Goal: Task Accomplishment & Management: Manage account settings

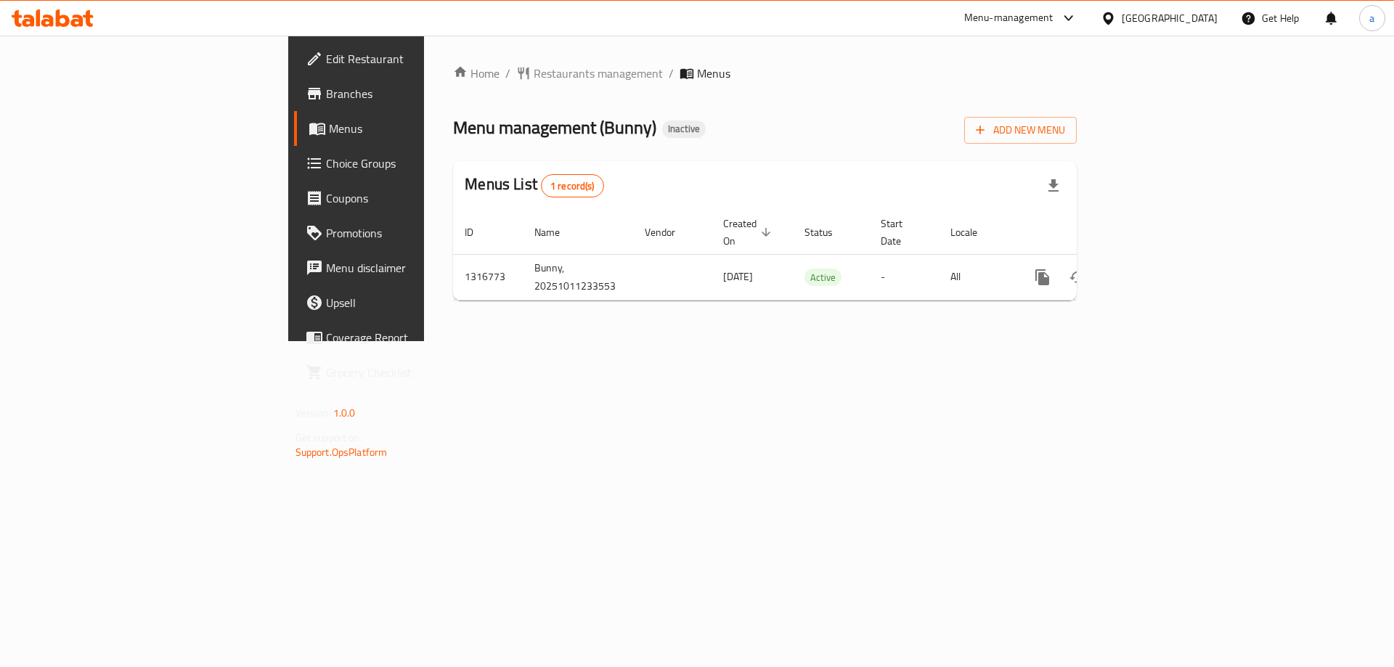
click at [326, 99] on span "Branches" at bounding box center [418, 93] width 184 height 17
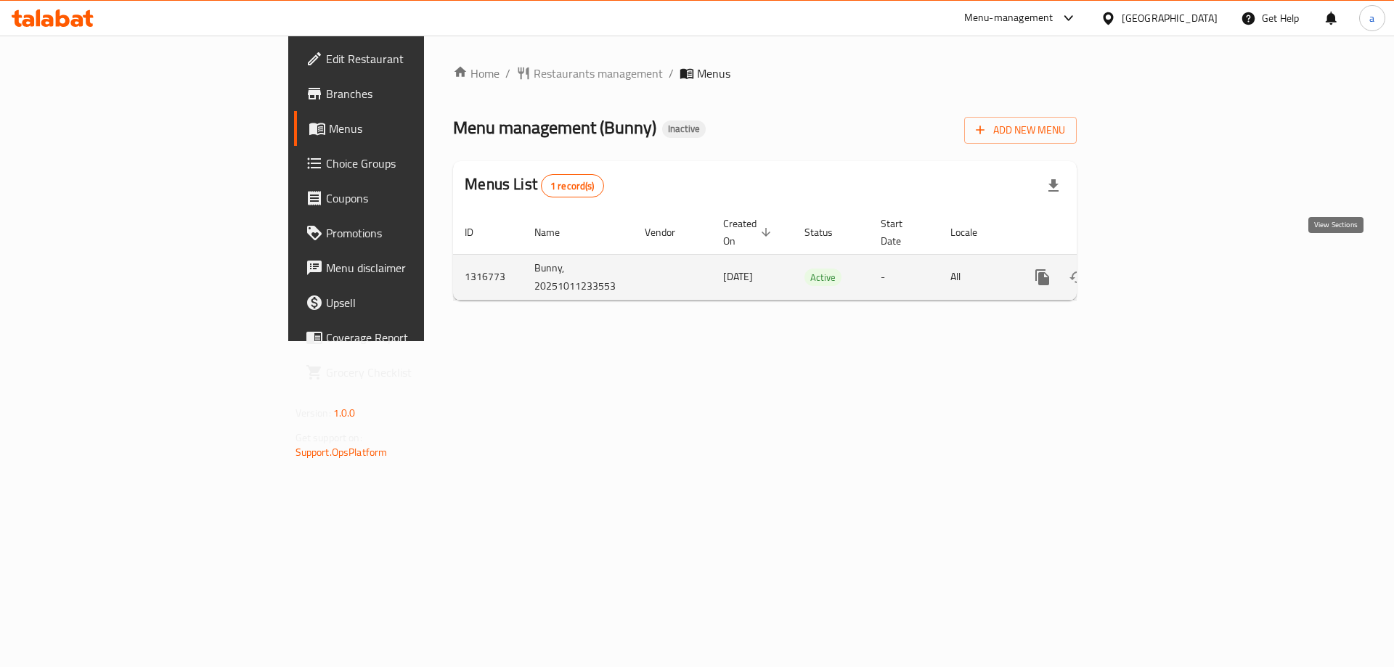
click at [1156, 269] on icon "enhanced table" at bounding box center [1147, 277] width 17 height 17
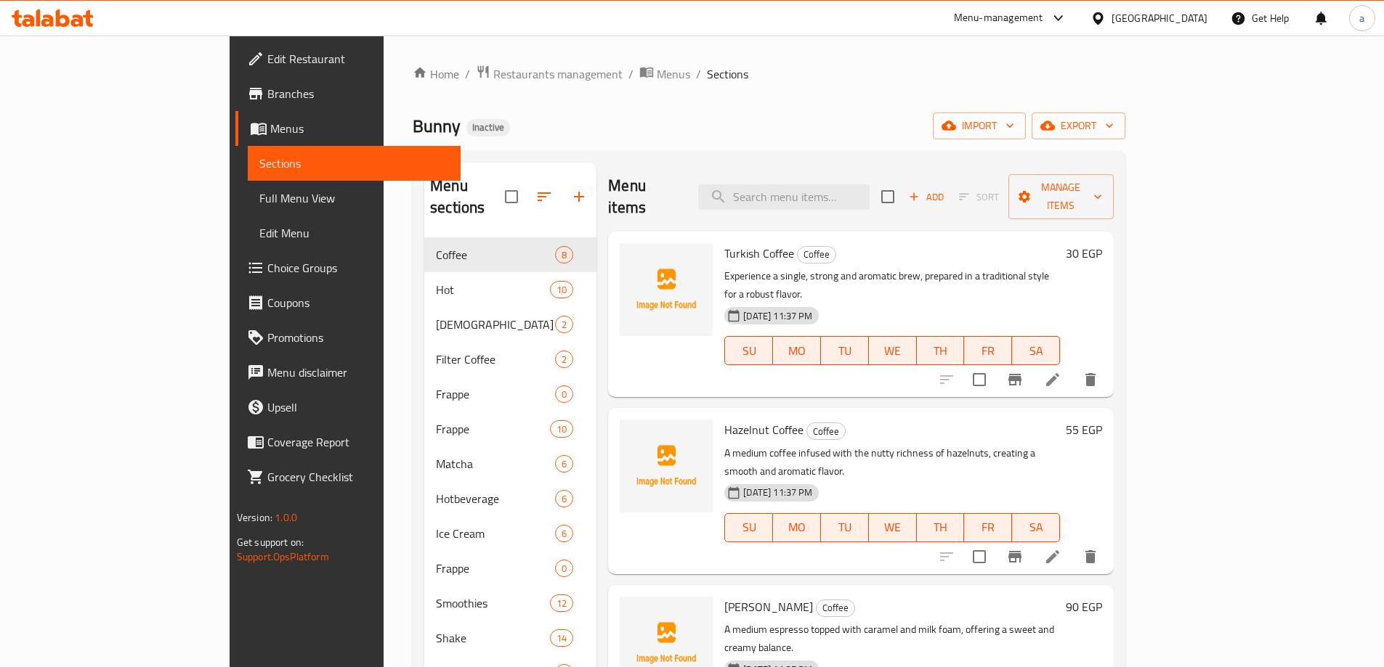
click at [48, 27] on div at bounding box center [53, 17] width 82 height 17
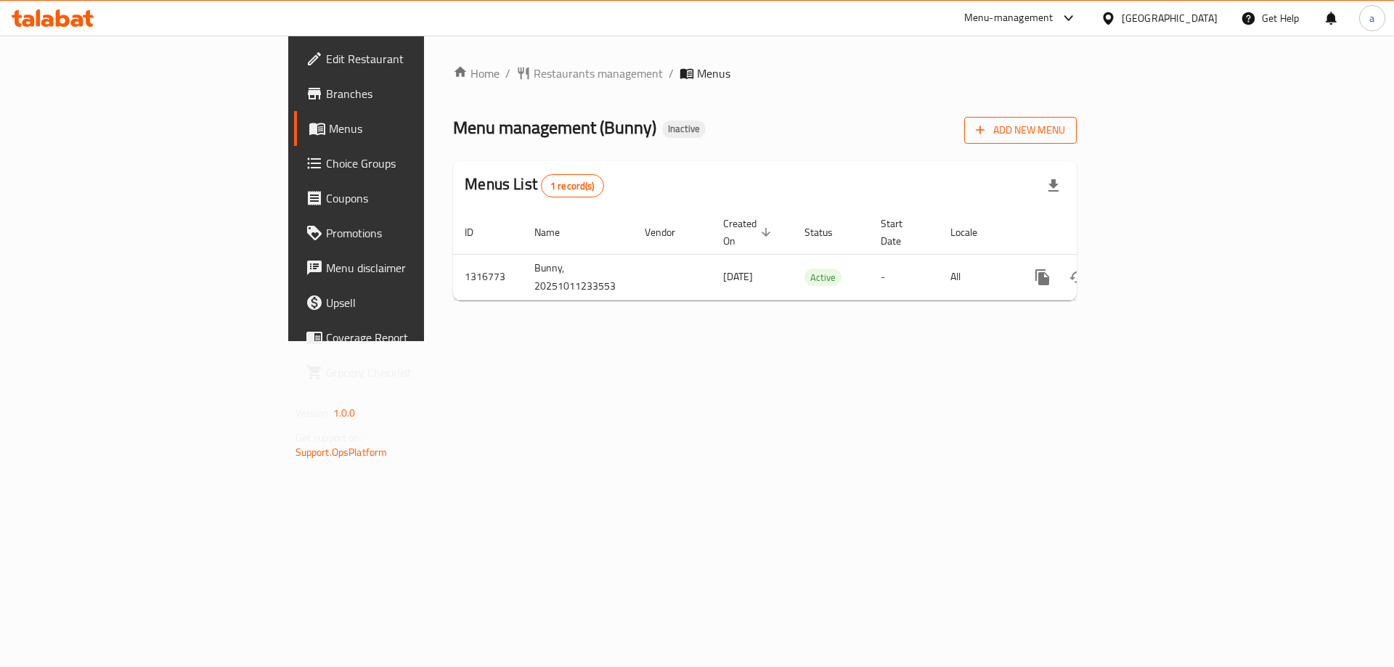
click at [1065, 134] on span "Add New Menu" at bounding box center [1020, 130] width 89 height 18
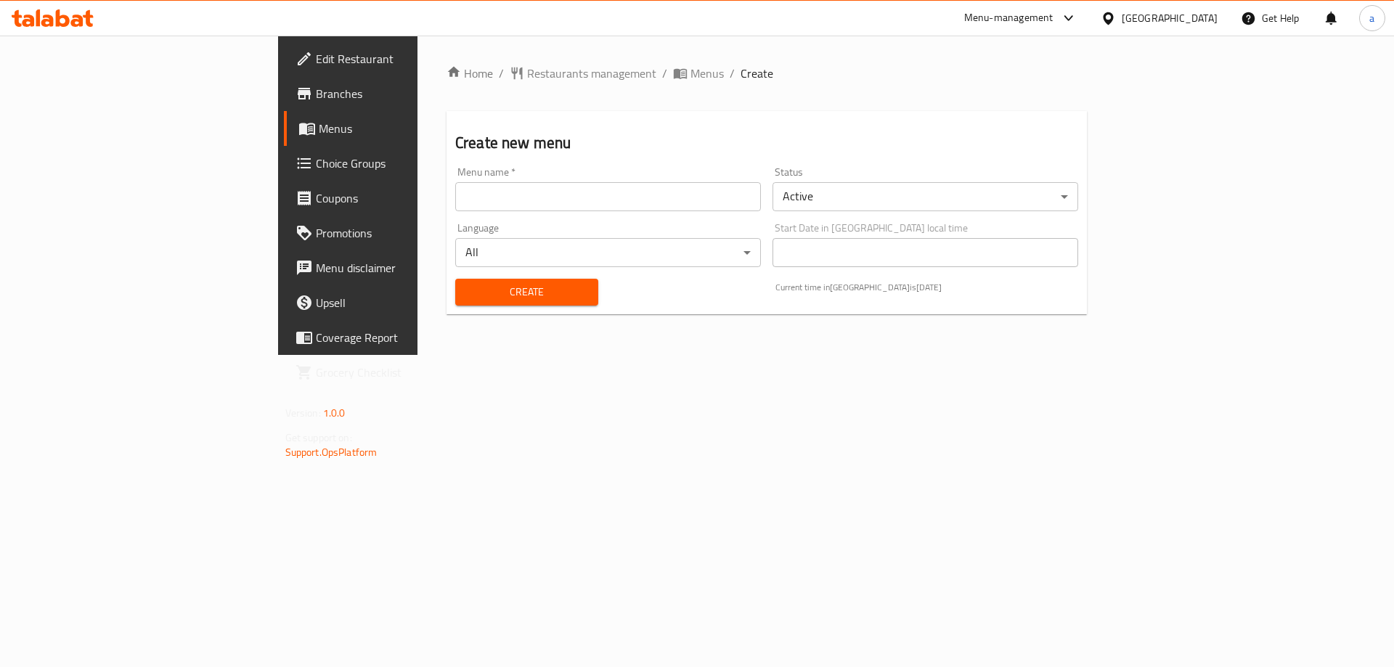
click at [497, 214] on div "Menu name   * Menu name *" at bounding box center [608, 189] width 317 height 56
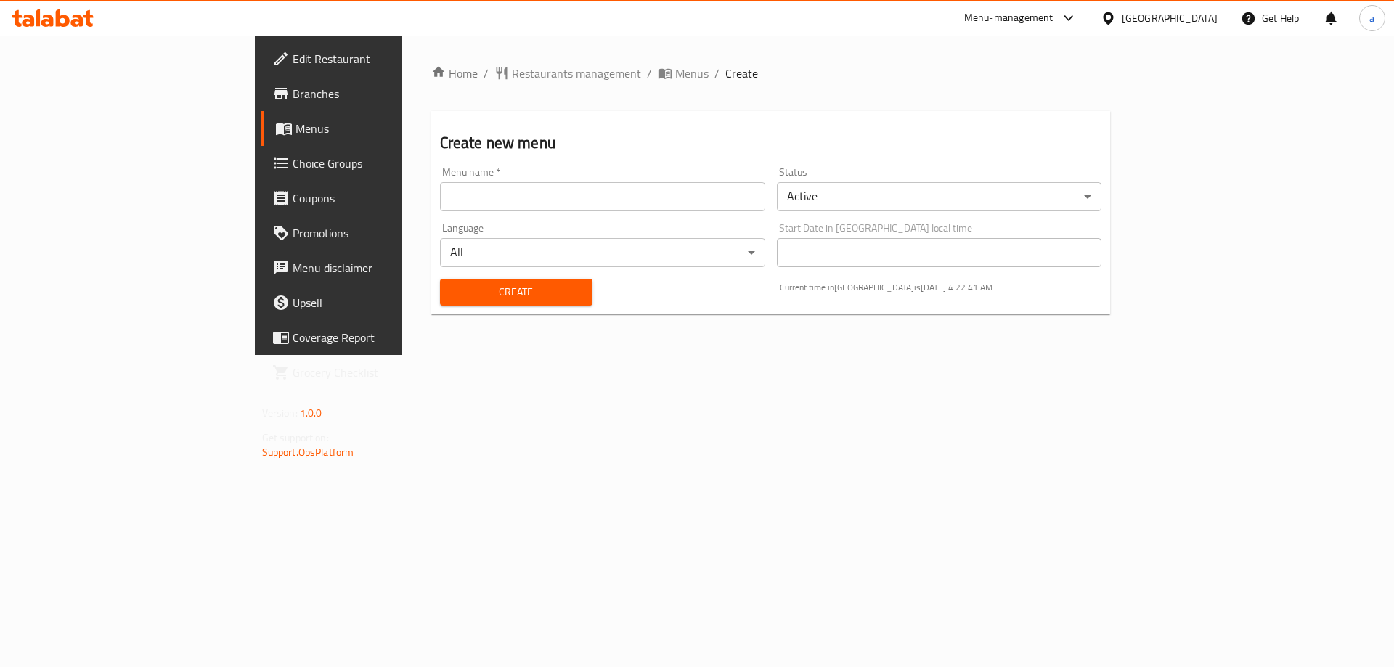
click at [505, 203] on input "text" at bounding box center [602, 196] width 325 height 29
type input "[DATE]"
click at [440, 279] on button "Create" at bounding box center [516, 292] width 153 height 27
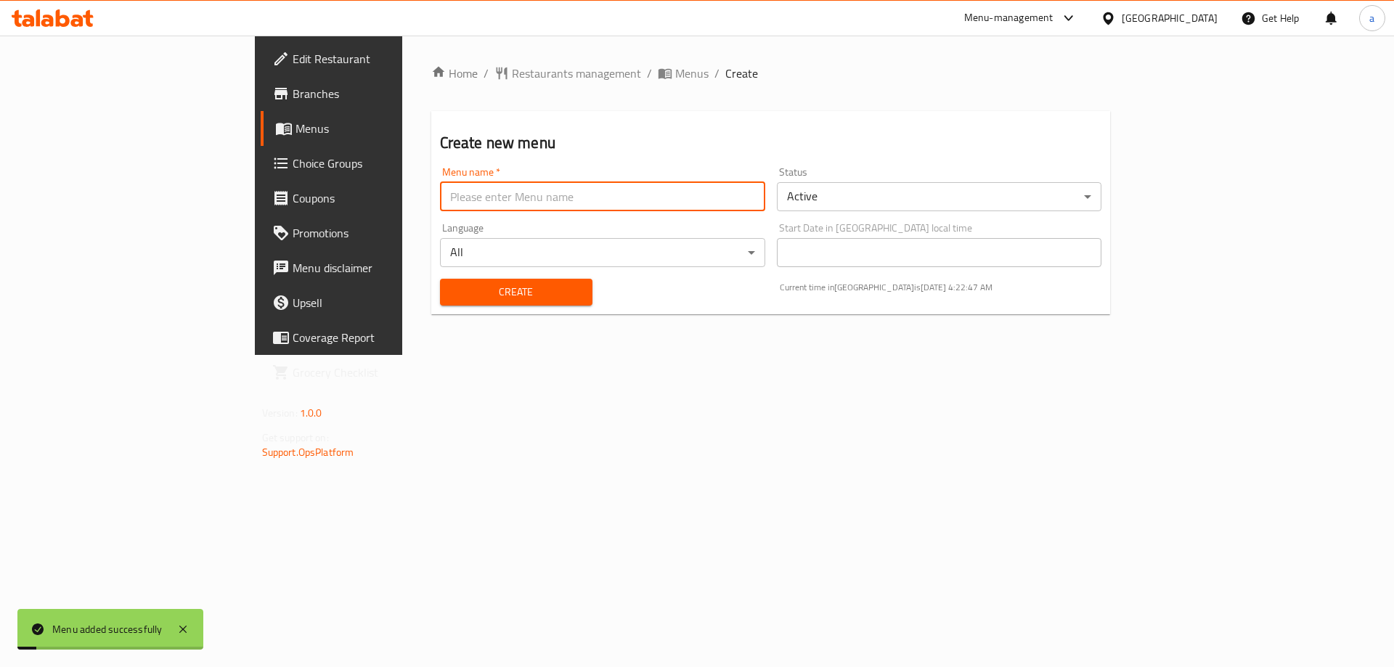
click at [296, 134] on span "Menus" at bounding box center [386, 128] width 181 height 17
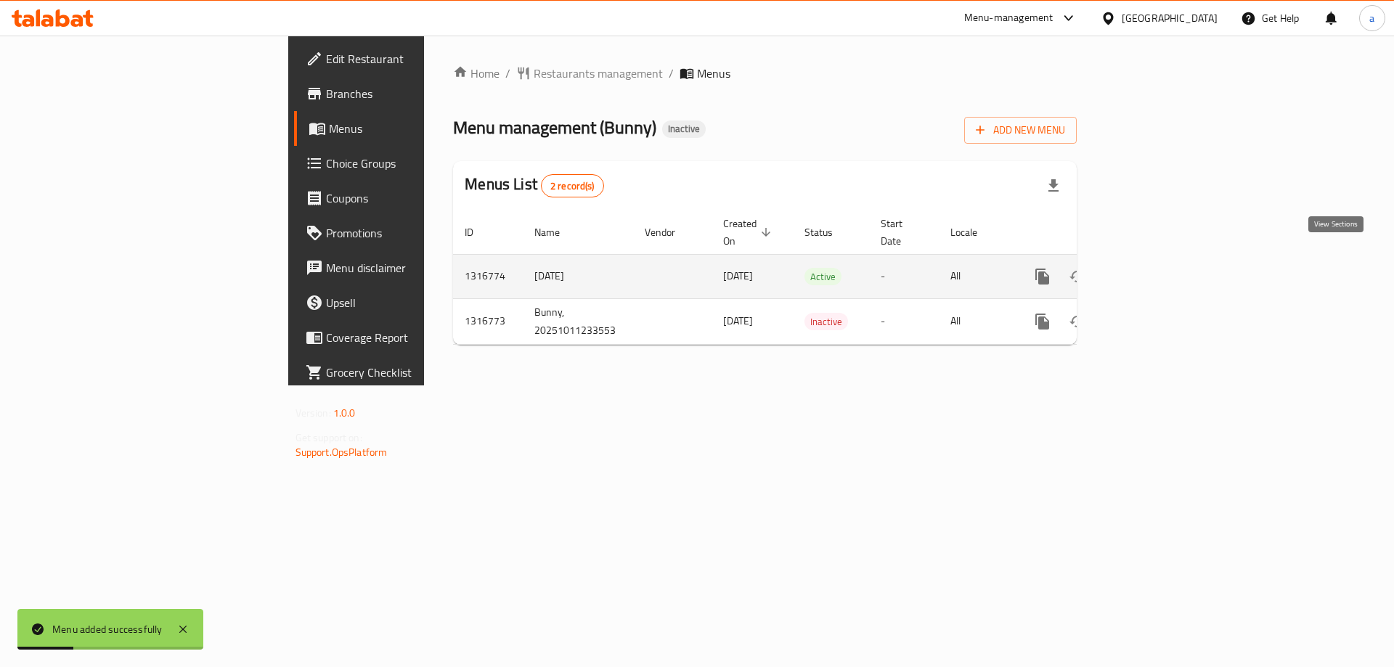
click at [1156, 268] on icon "enhanced table" at bounding box center [1147, 276] width 17 height 17
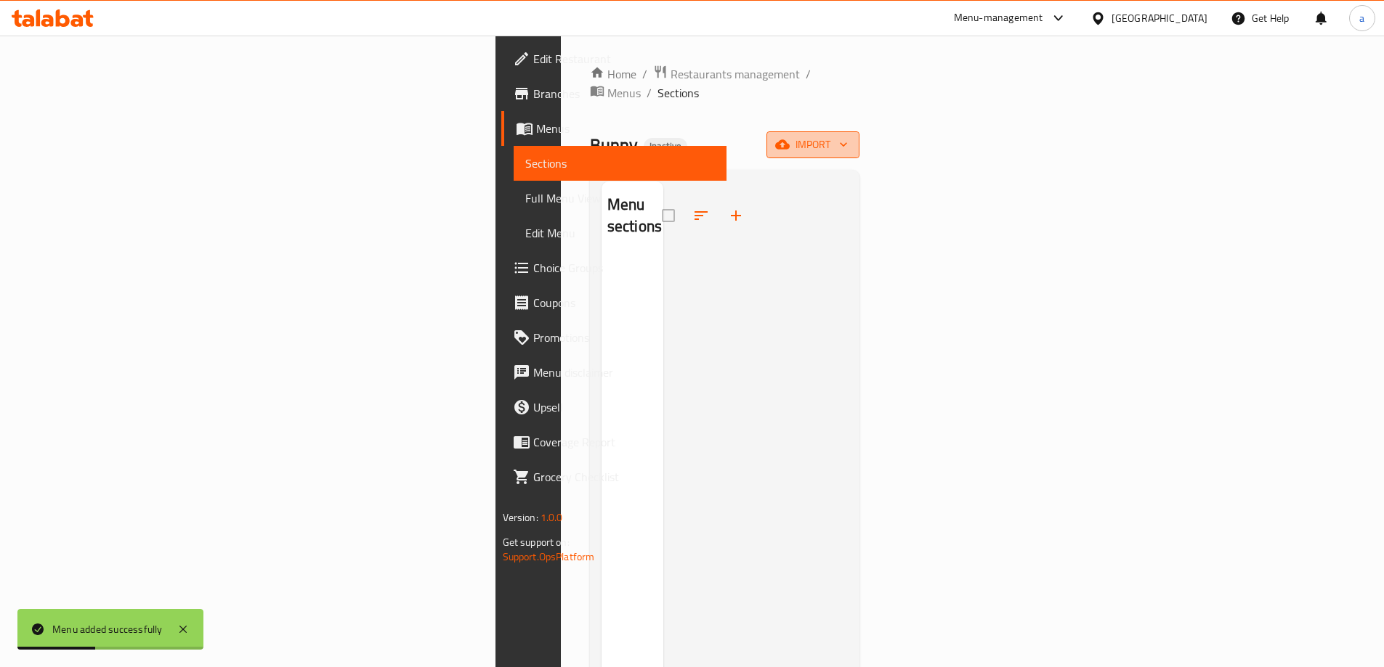
click at [848, 136] on span "import" at bounding box center [813, 145] width 70 height 18
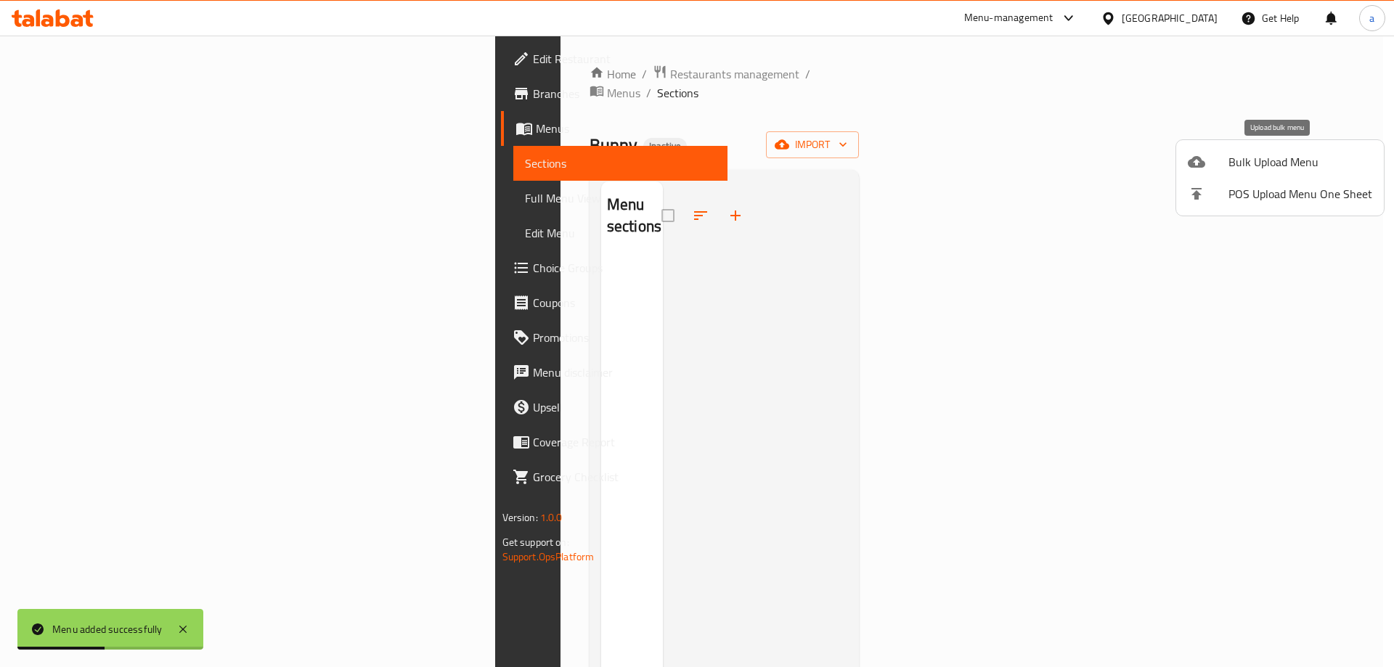
click at [1206, 156] on div at bounding box center [1208, 161] width 41 height 17
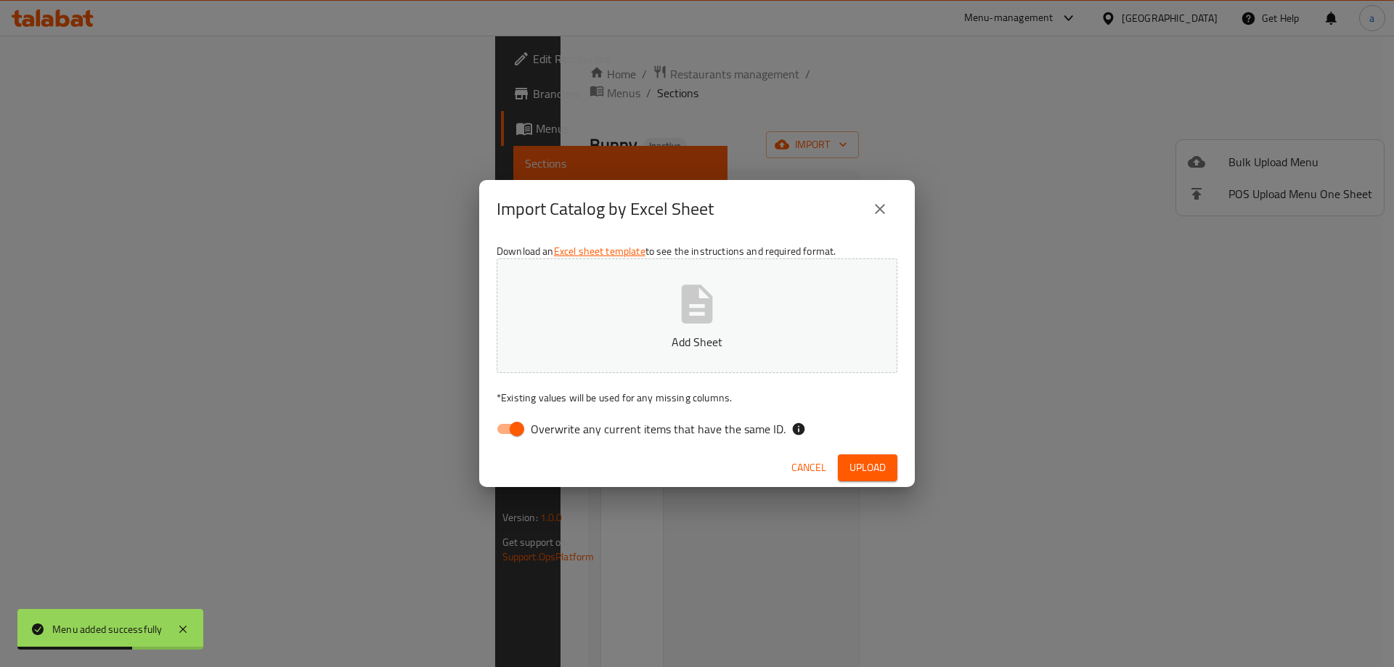
click at [516, 428] on input "Overwrite any current items that have the same ID." at bounding box center [517, 429] width 83 height 28
checkbox input "false"
click at [620, 306] on button "Add Sheet" at bounding box center [697, 316] width 401 height 115
click at [859, 469] on span "Upload" at bounding box center [868, 468] width 36 height 18
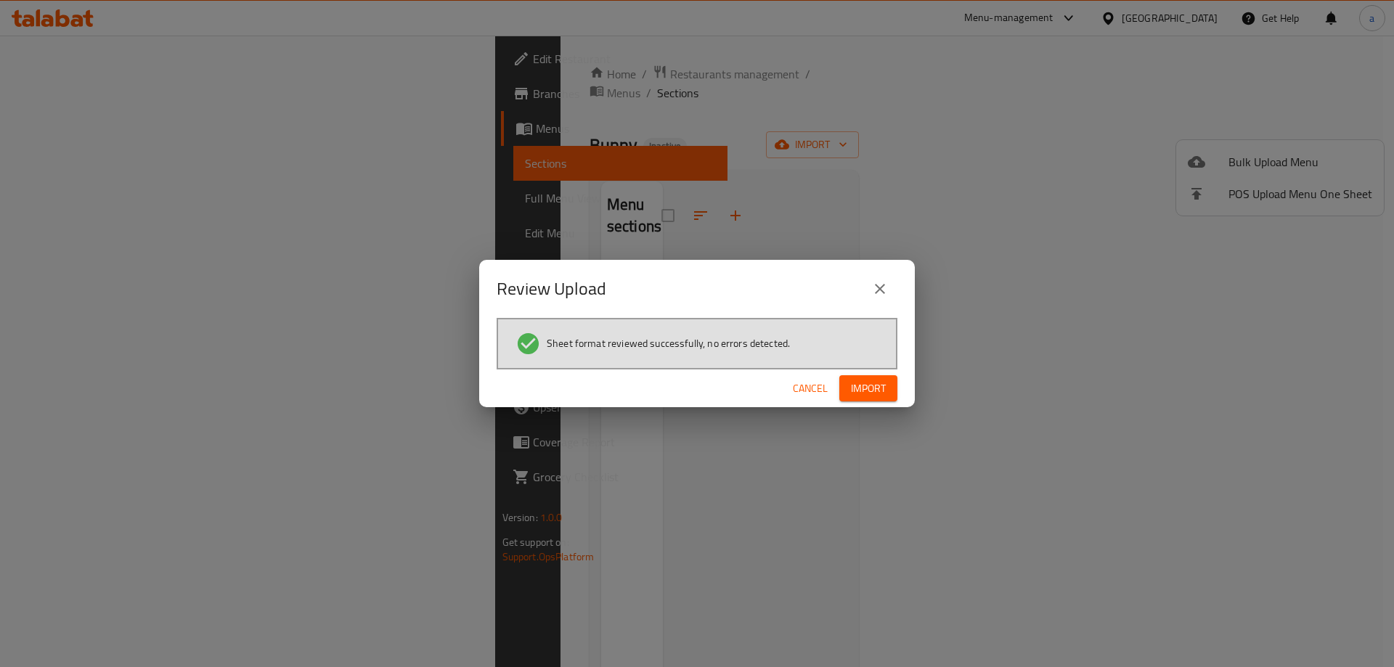
click at [869, 394] on span "Import" at bounding box center [868, 389] width 35 height 18
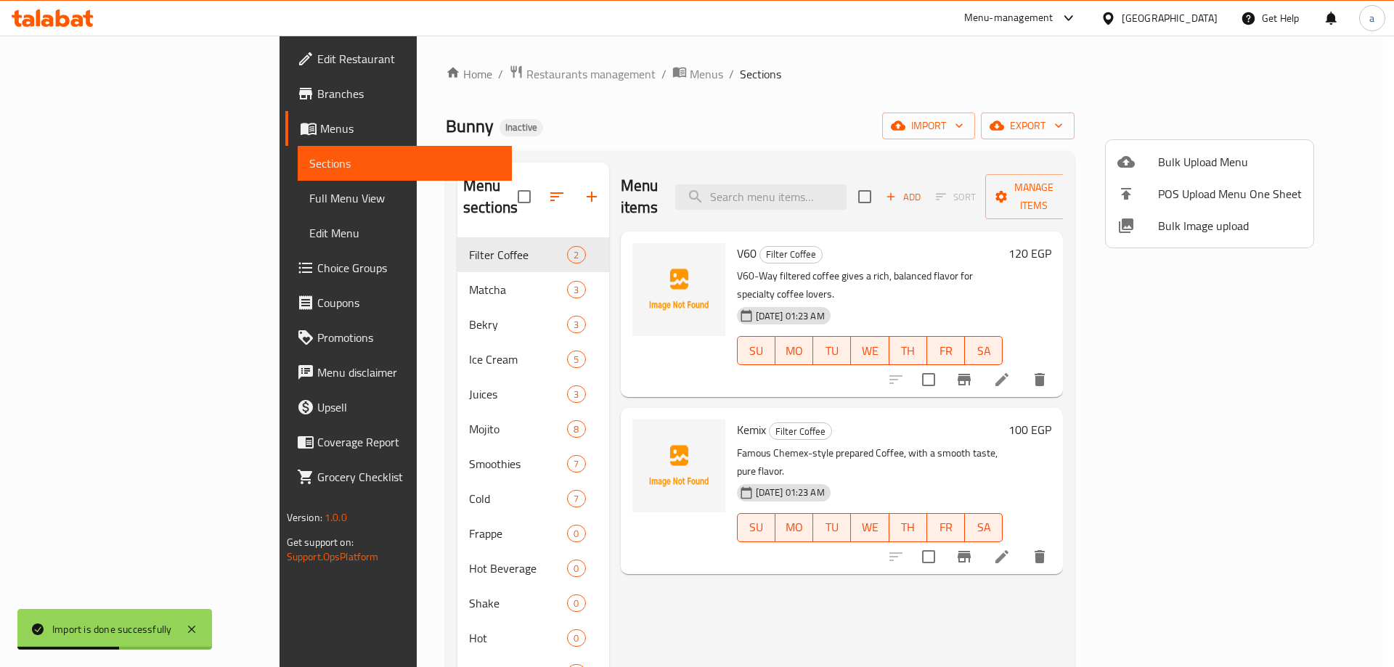
click at [129, 195] on div at bounding box center [697, 333] width 1394 height 667
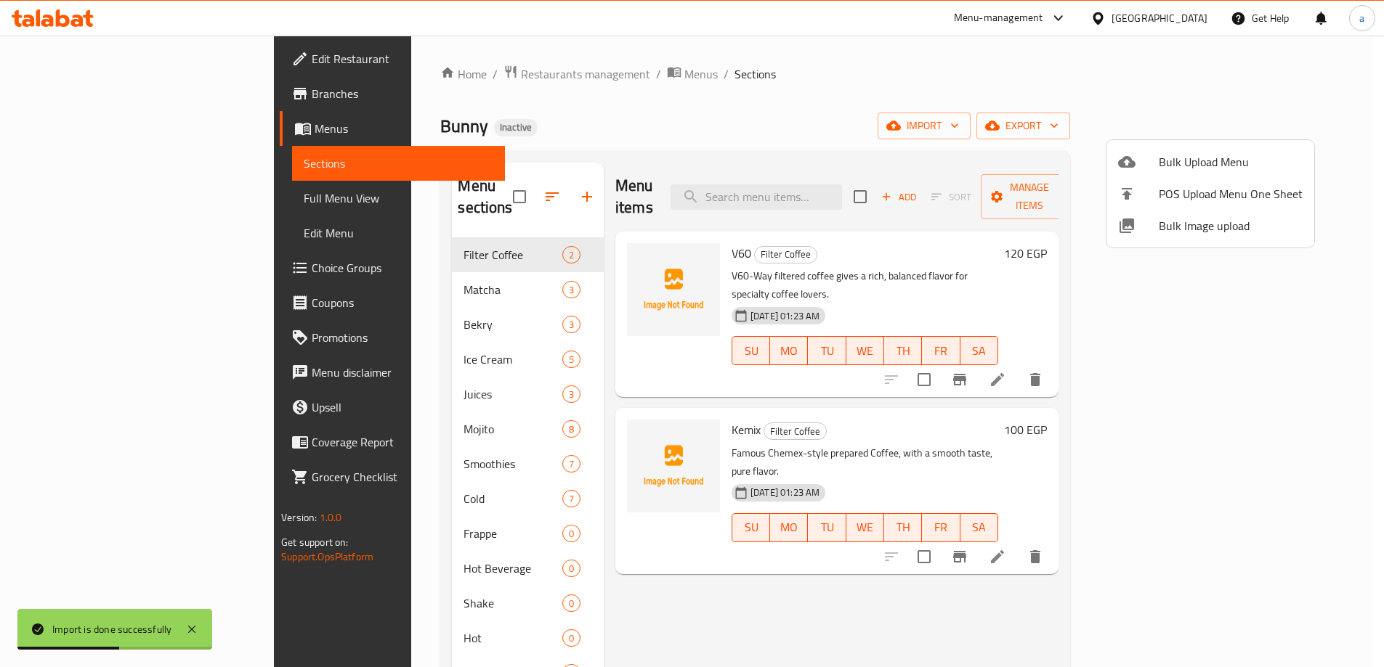
click at [304, 195] on span "Full Menu View" at bounding box center [399, 198] width 190 height 17
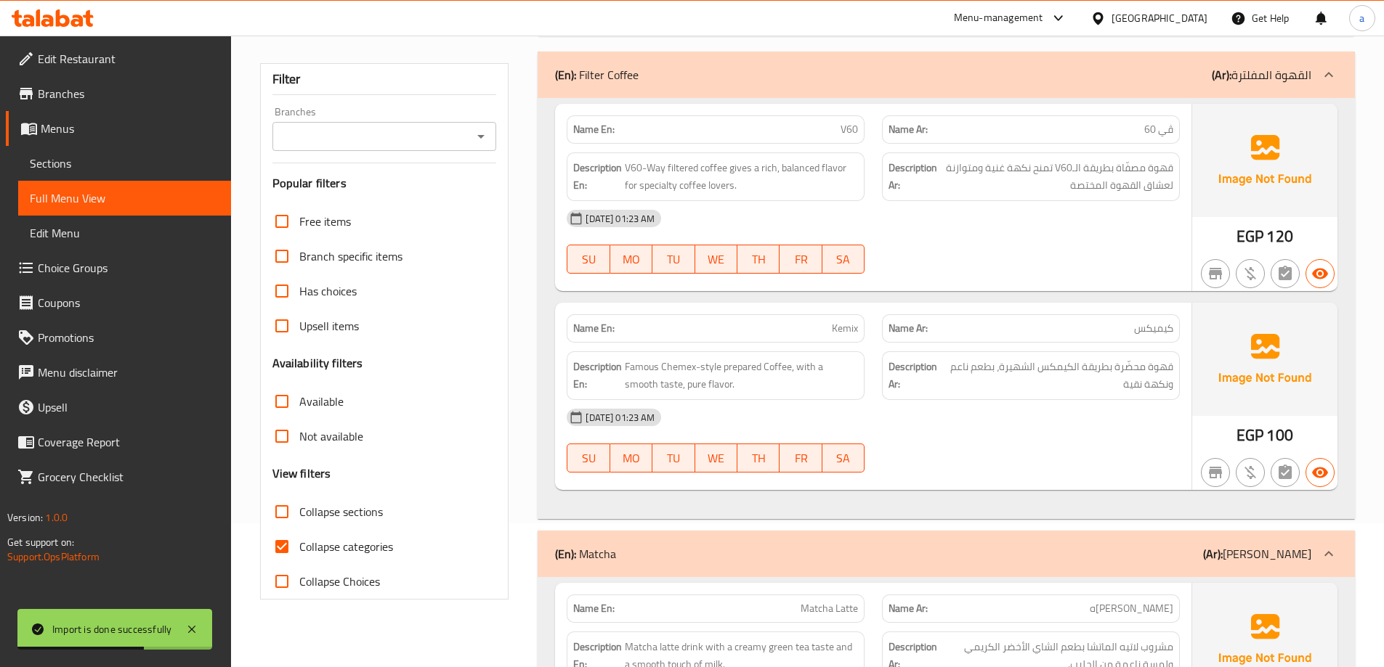
scroll to position [291, 0]
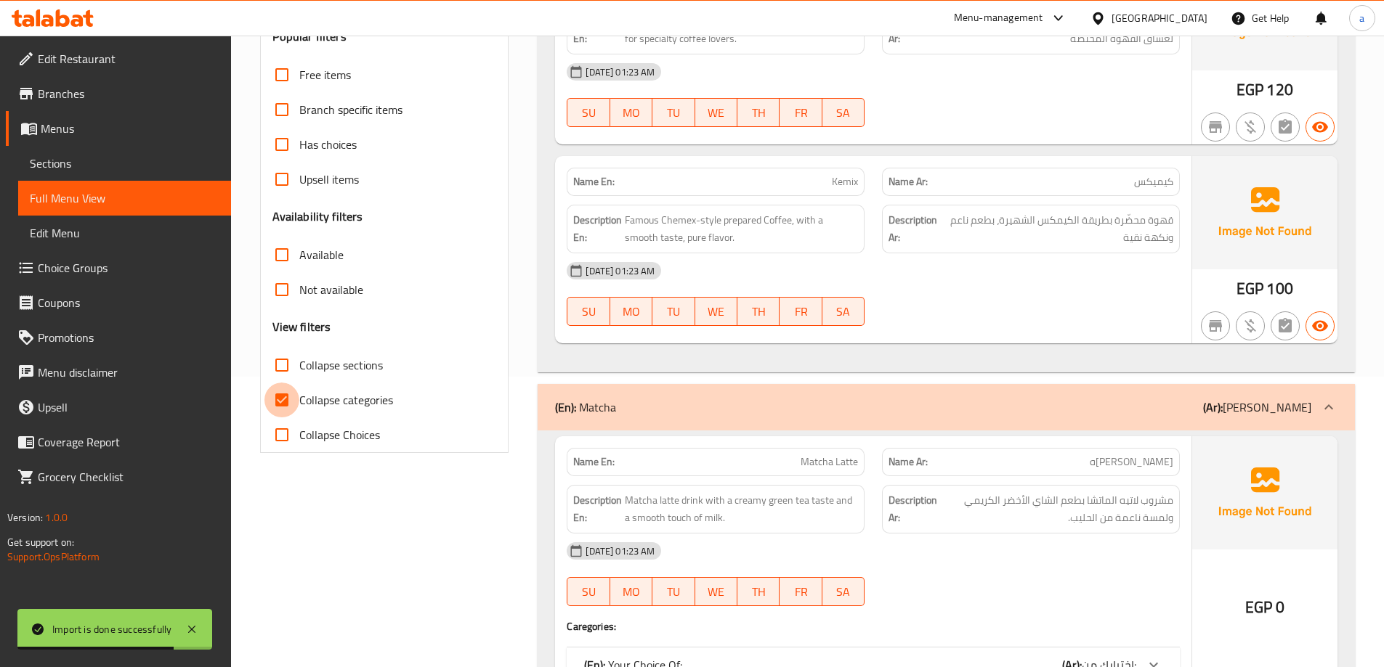
click at [275, 401] on input "Collapse categories" at bounding box center [281, 400] width 35 height 35
checkbox input "false"
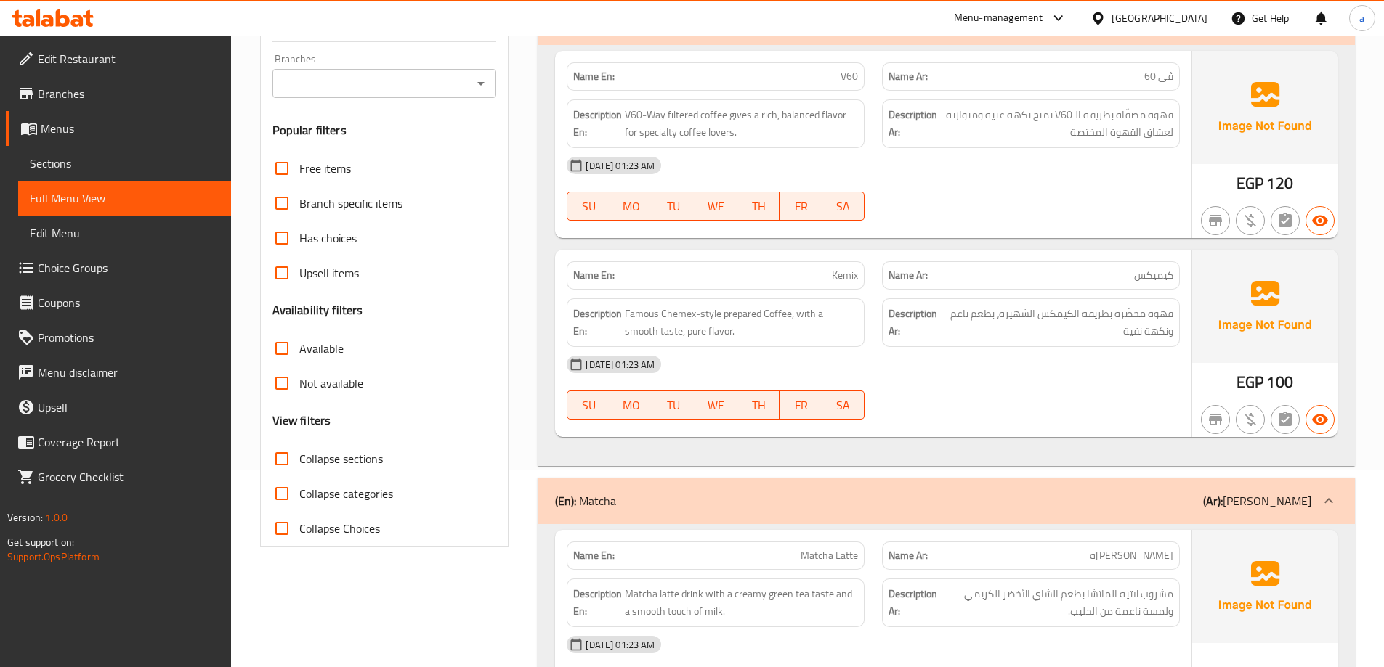
scroll to position [218, 0]
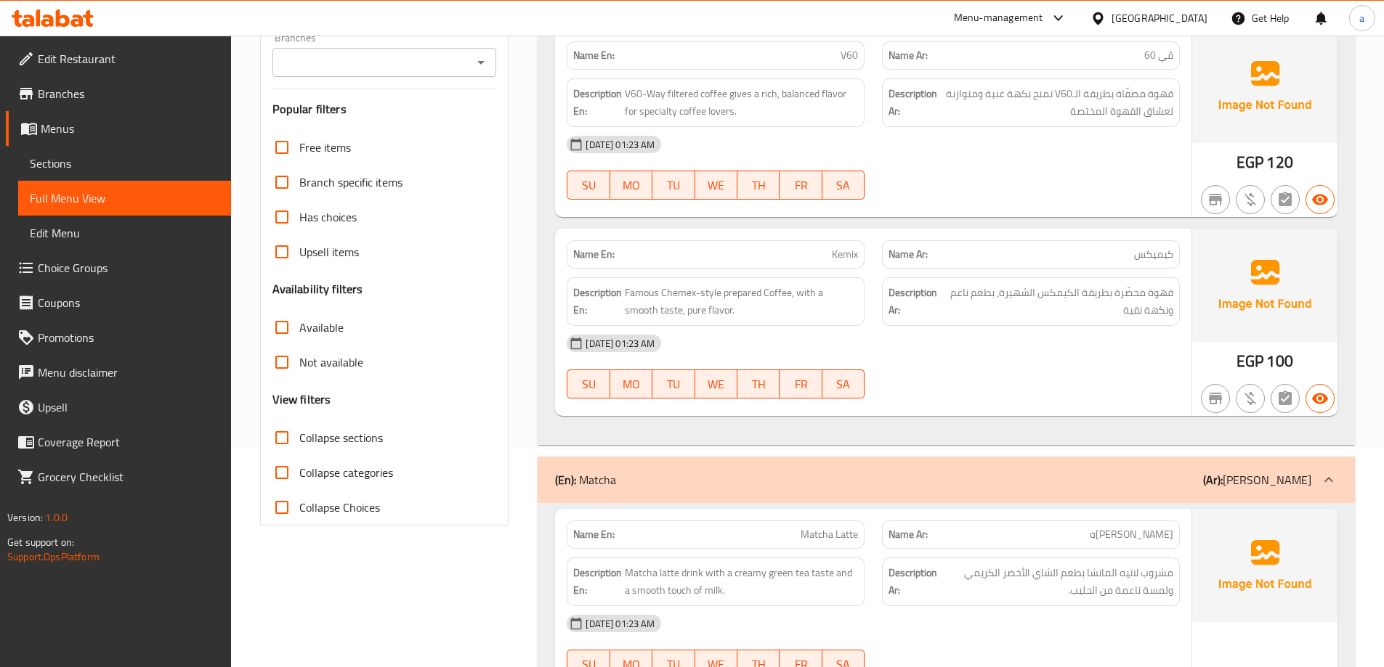
click at [105, 244] on link "Edit Menu" at bounding box center [124, 233] width 213 height 35
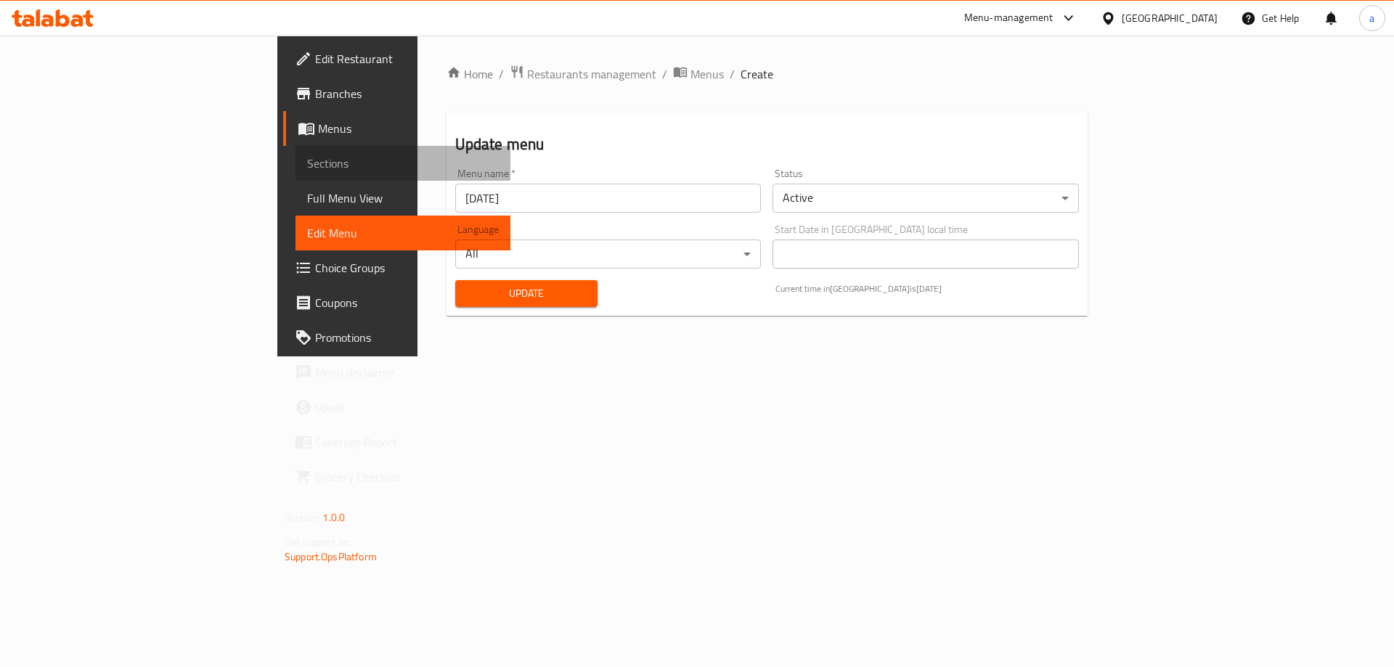
click at [307, 156] on span "Sections" at bounding box center [403, 163] width 192 height 17
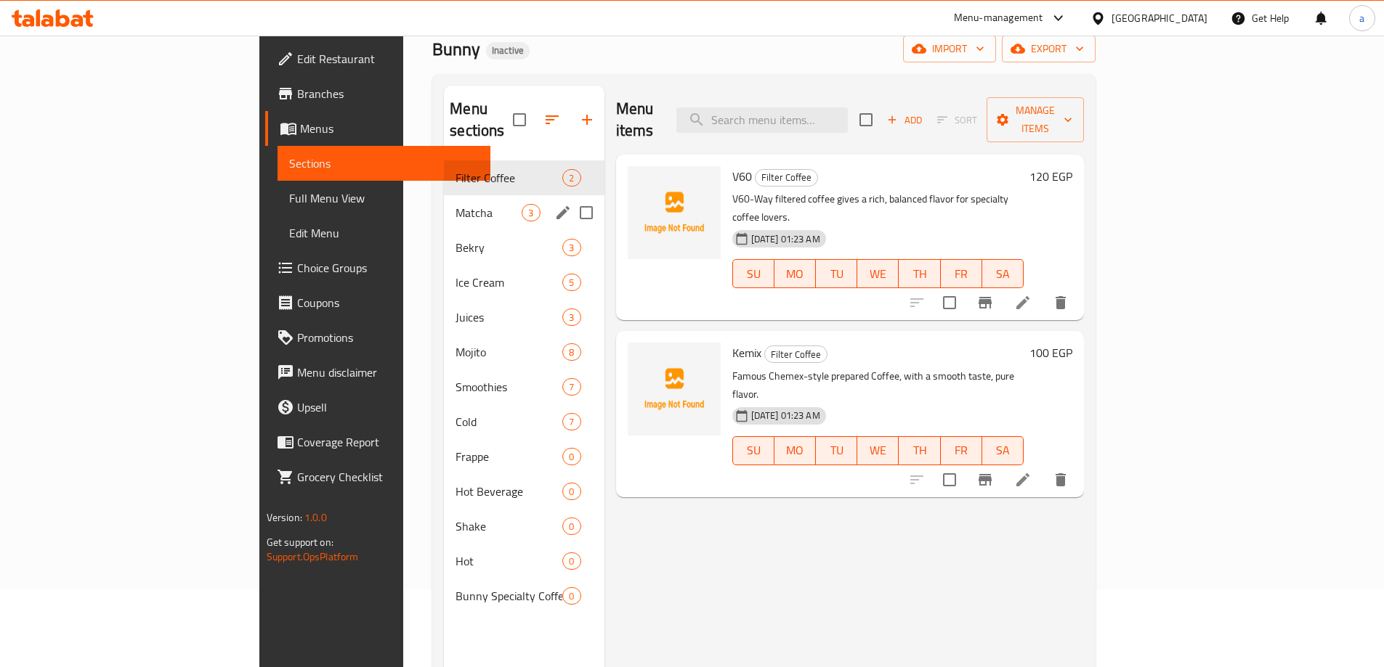
scroll to position [203, 0]
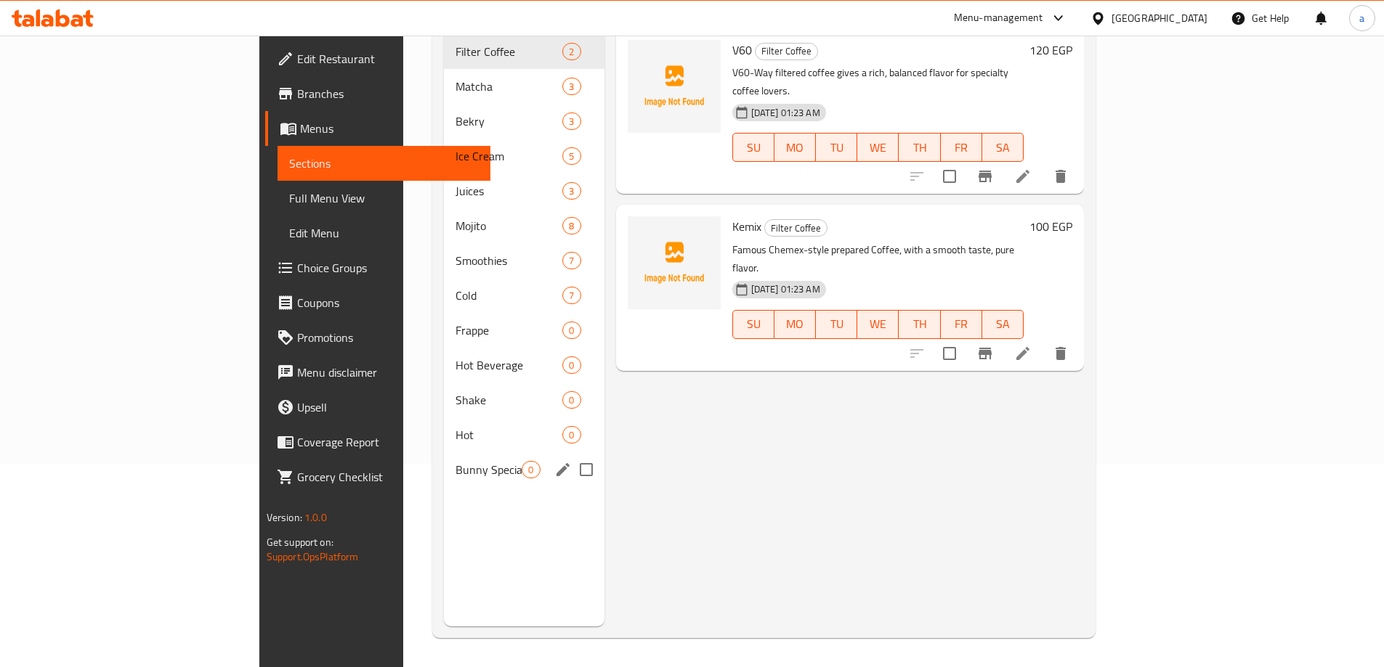
drag, startPoint x: 520, startPoint y: 444, endPoint x: 521, endPoint y: 436, distance: 7.3
click at [571, 455] on input "Menu sections" at bounding box center [586, 470] width 31 height 31
checkbox input "true"
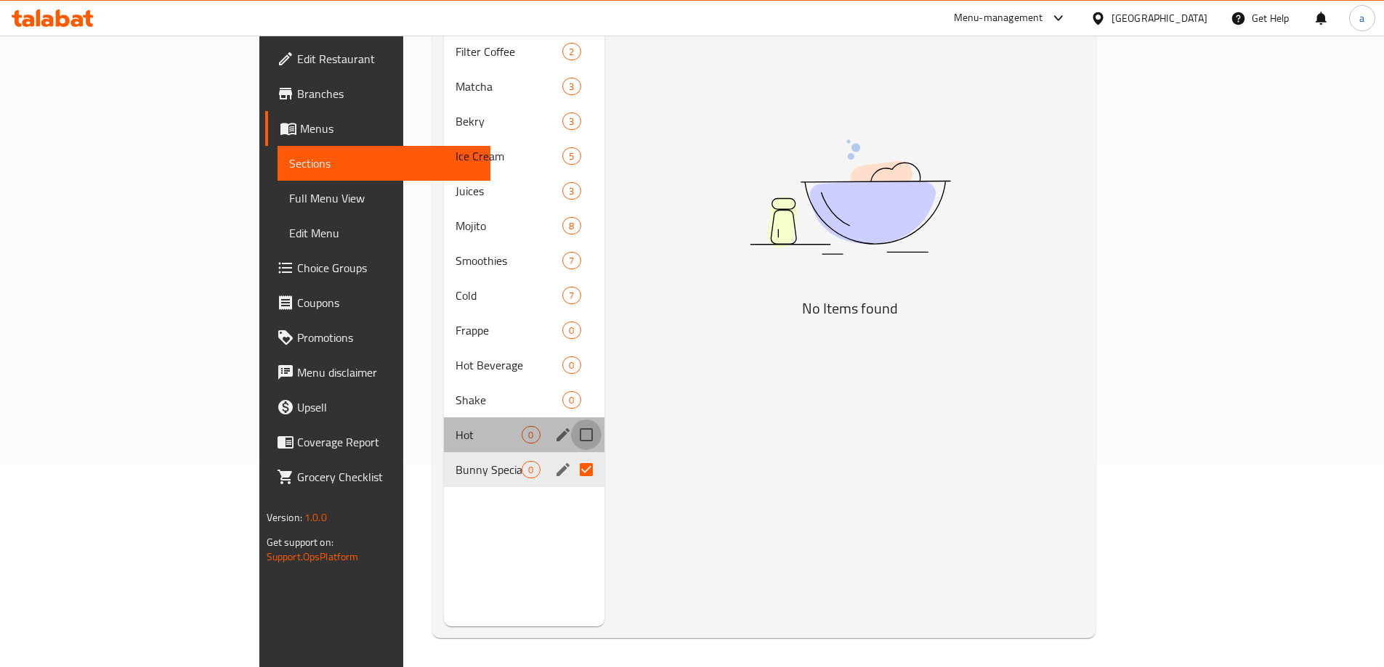
click at [571, 420] on input "Menu sections" at bounding box center [586, 435] width 31 height 31
checkbox input "true"
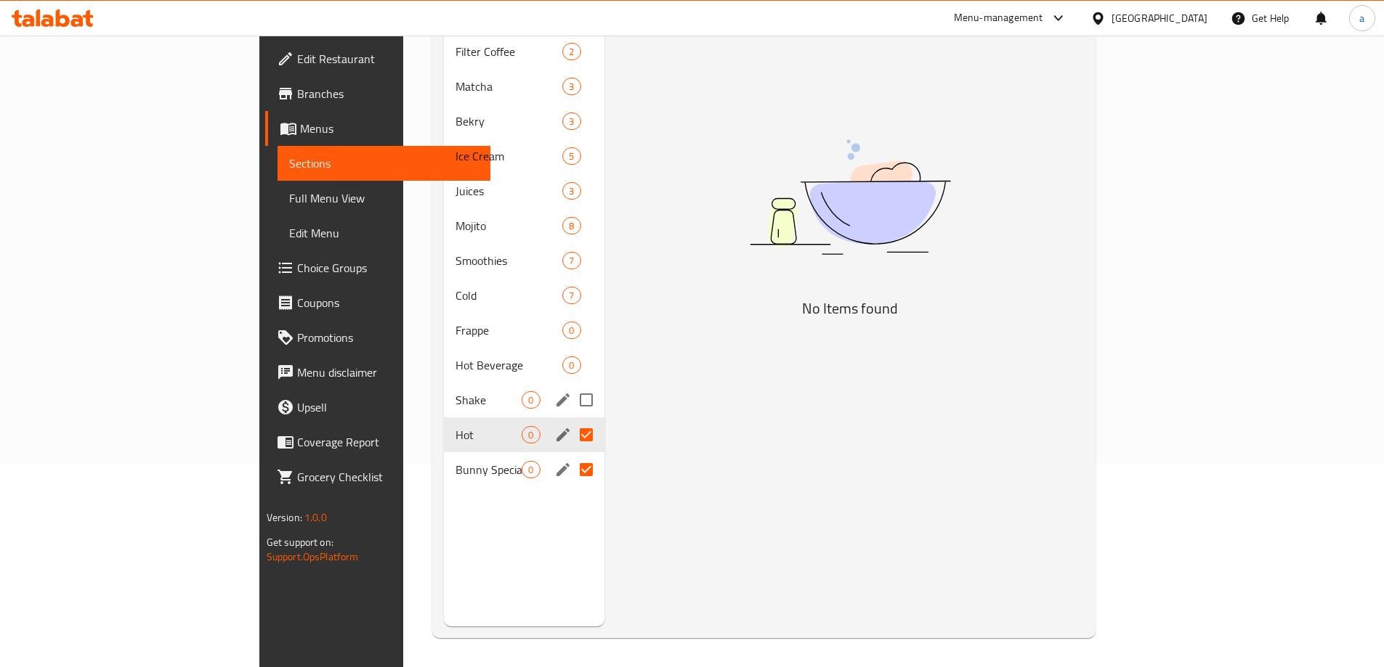
click at [571, 385] on input "Menu sections" at bounding box center [586, 400] width 31 height 31
checkbox input "true"
click at [571, 350] on input "Menu sections" at bounding box center [586, 365] width 31 height 31
checkbox input "true"
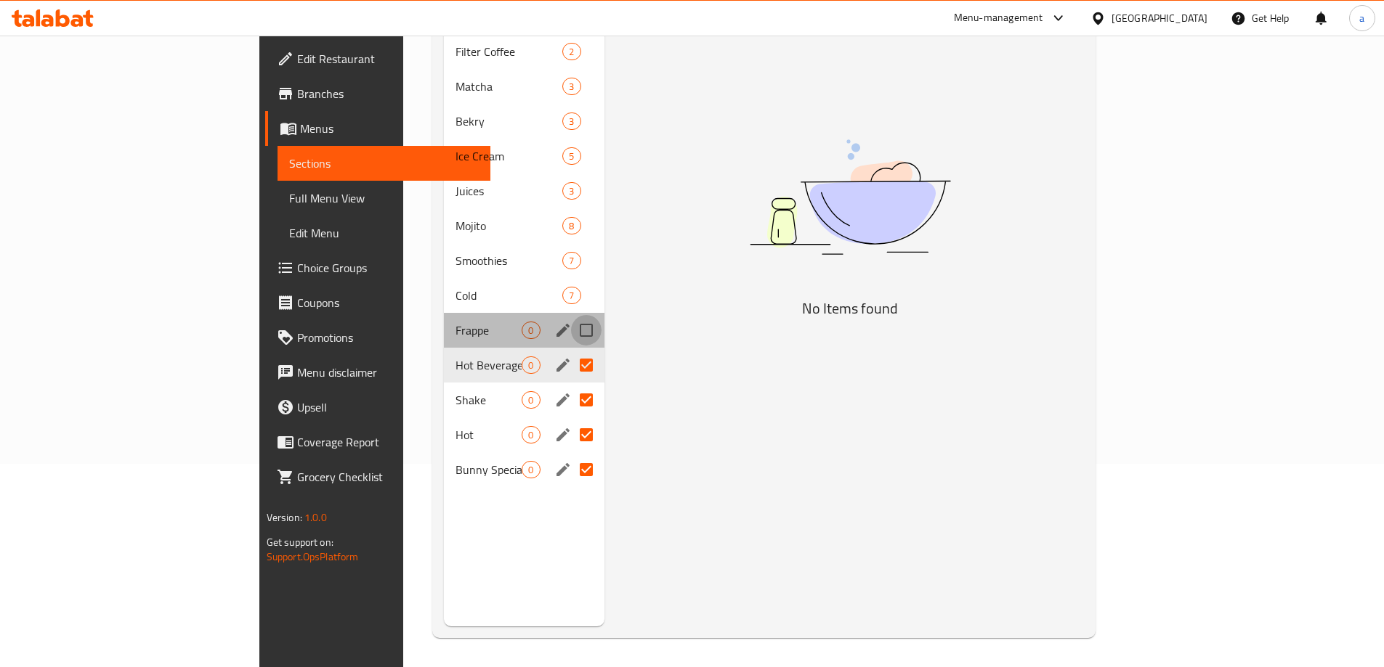
click at [571, 315] on input "Menu sections" at bounding box center [586, 330] width 31 height 31
checkbox input "true"
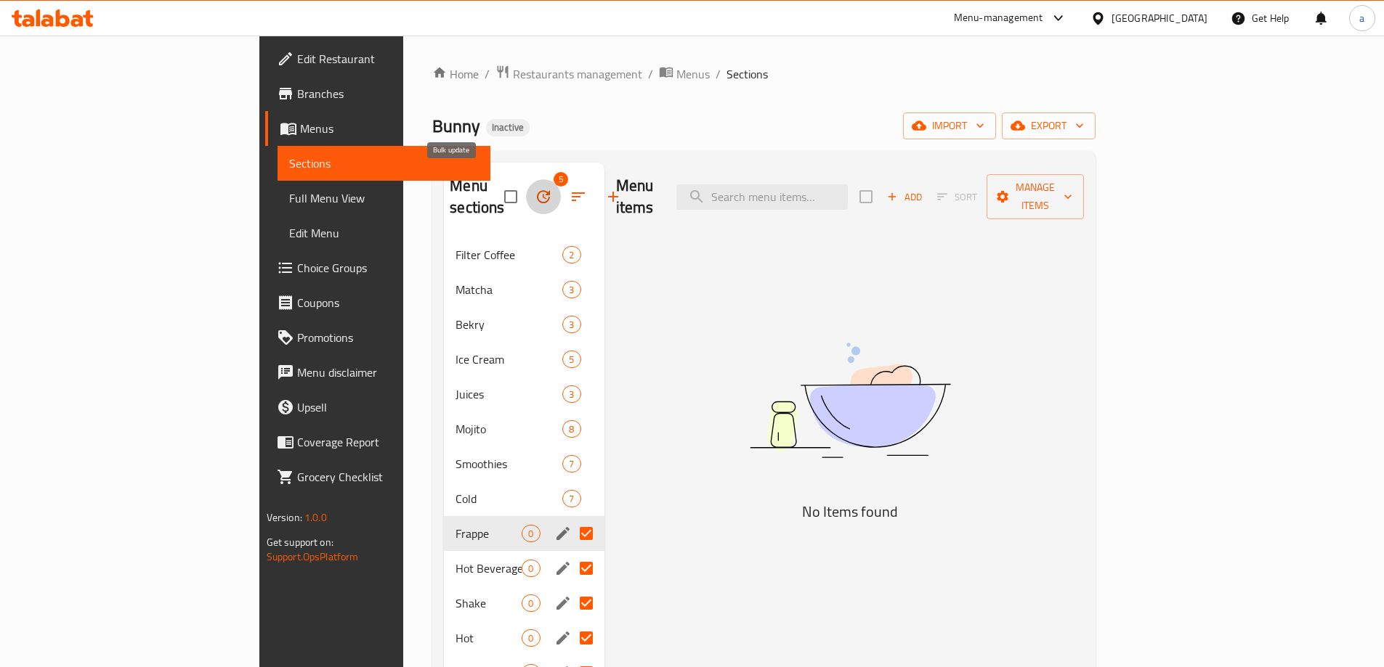
click at [537, 192] on icon "button" at bounding box center [543, 196] width 13 height 13
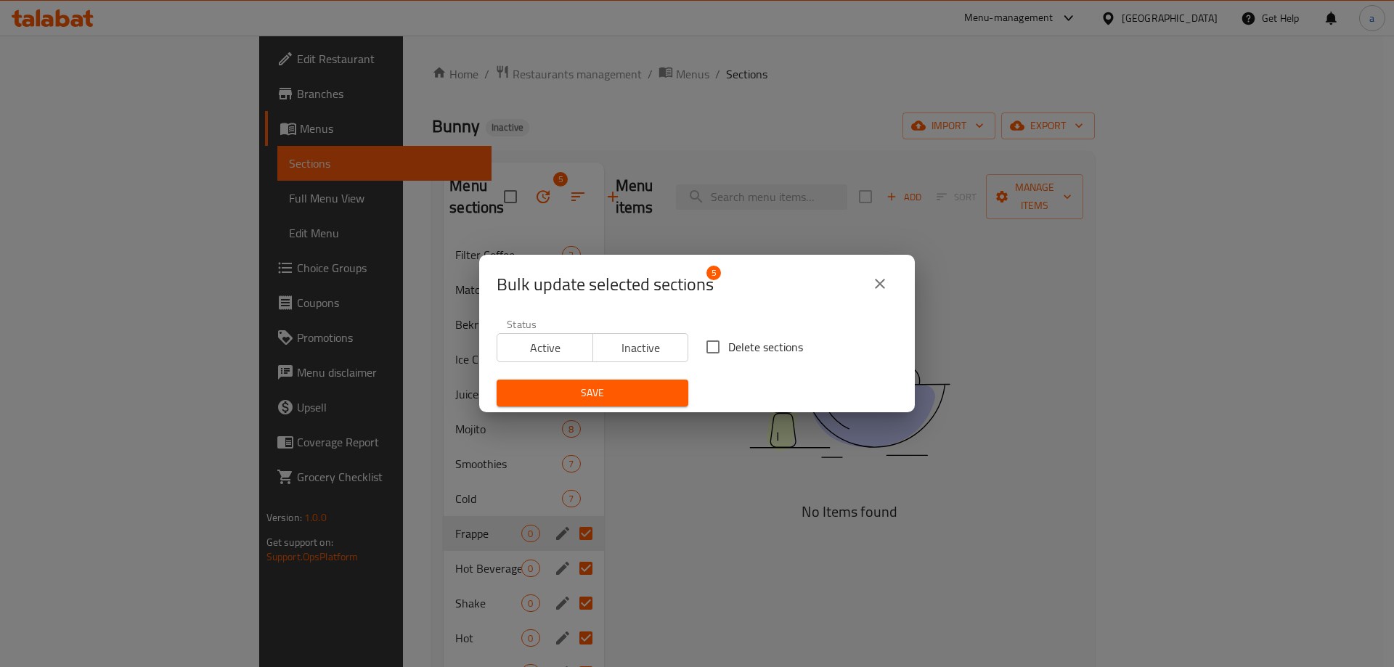
click at [714, 349] on input "Delete sections" at bounding box center [713, 347] width 31 height 31
checkbox input "true"
click at [664, 393] on span "Save" at bounding box center [592, 393] width 168 height 18
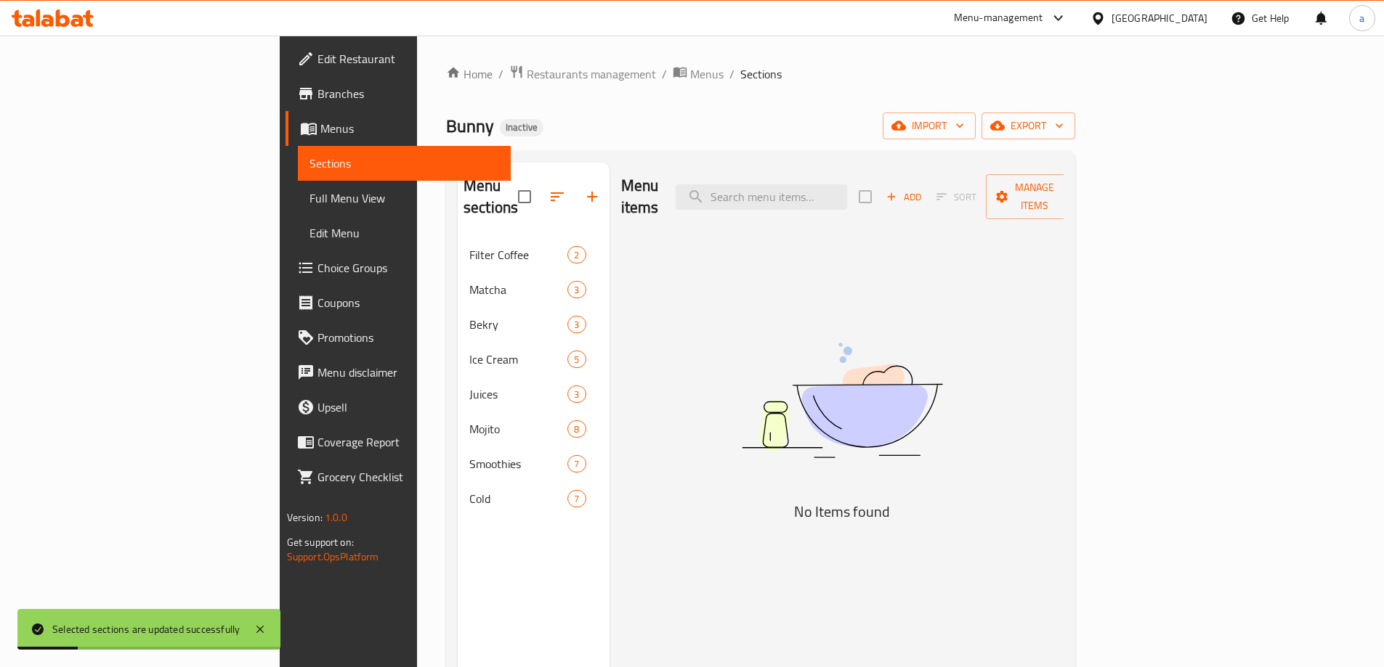
click at [309, 192] on span "Full Menu View" at bounding box center [404, 198] width 190 height 17
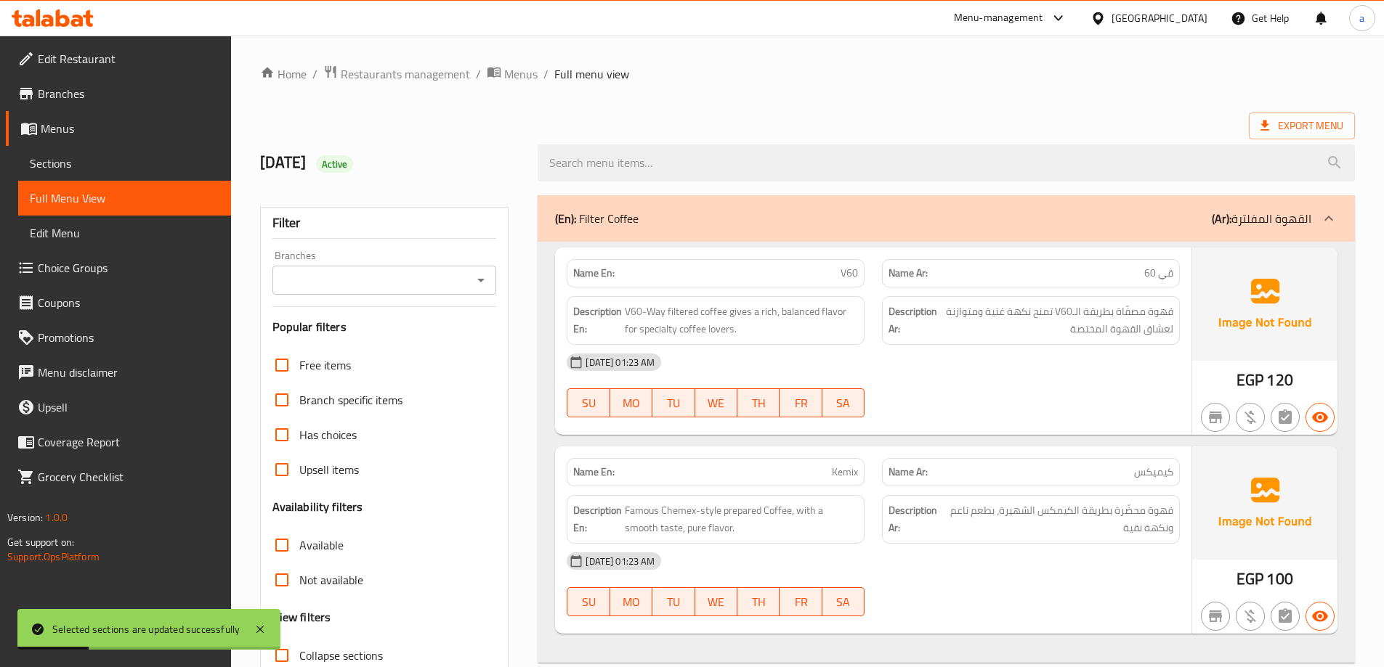
scroll to position [218, 0]
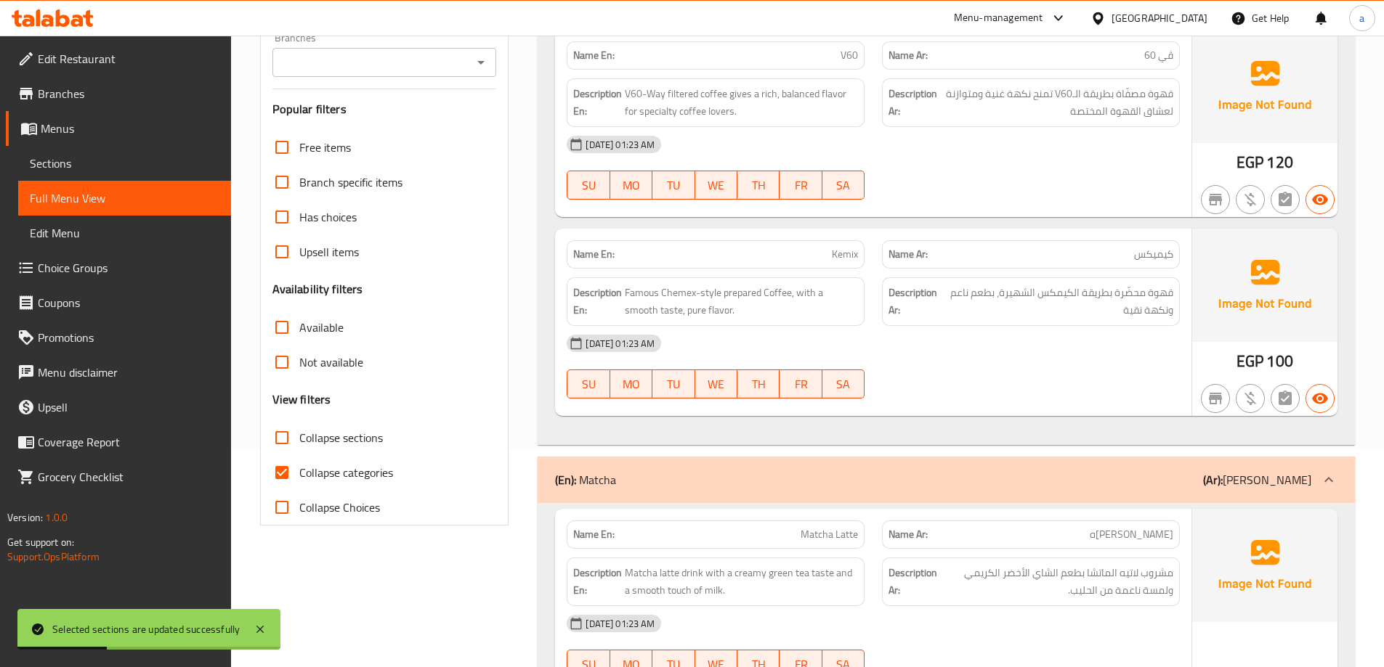
click at [280, 474] on input "Collapse categories" at bounding box center [281, 472] width 35 height 35
checkbox input "false"
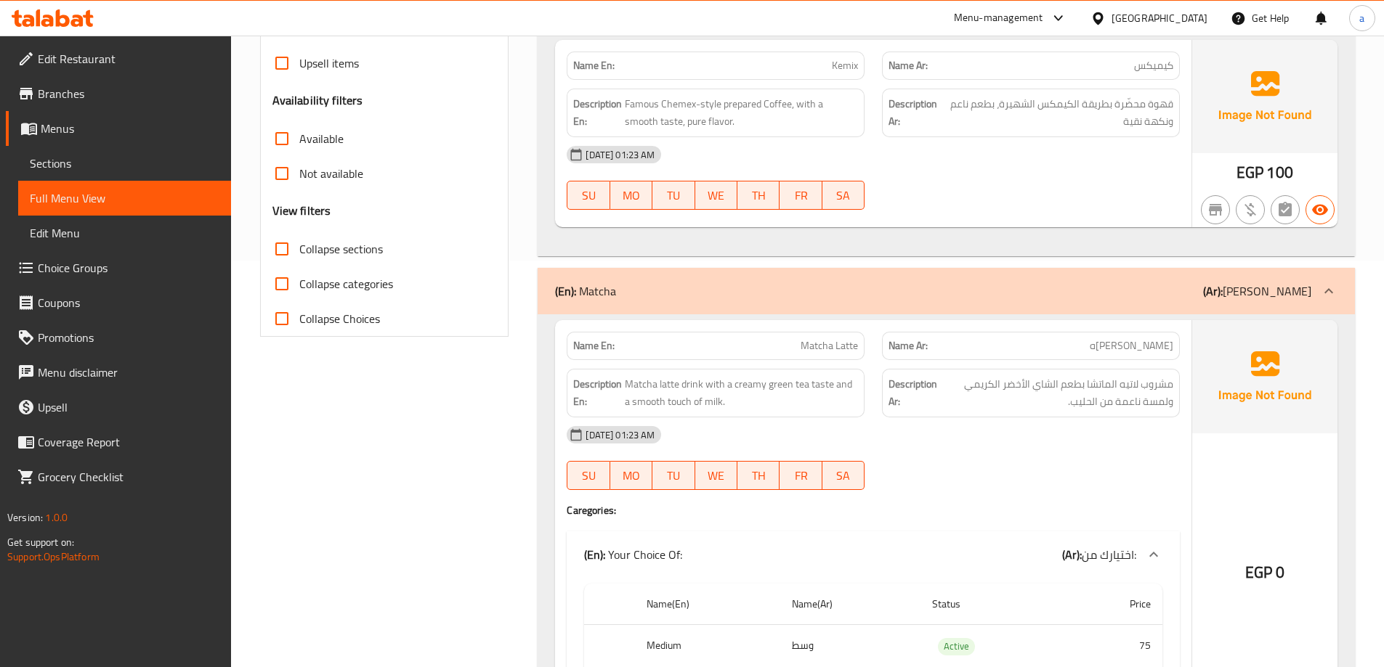
scroll to position [17, 0]
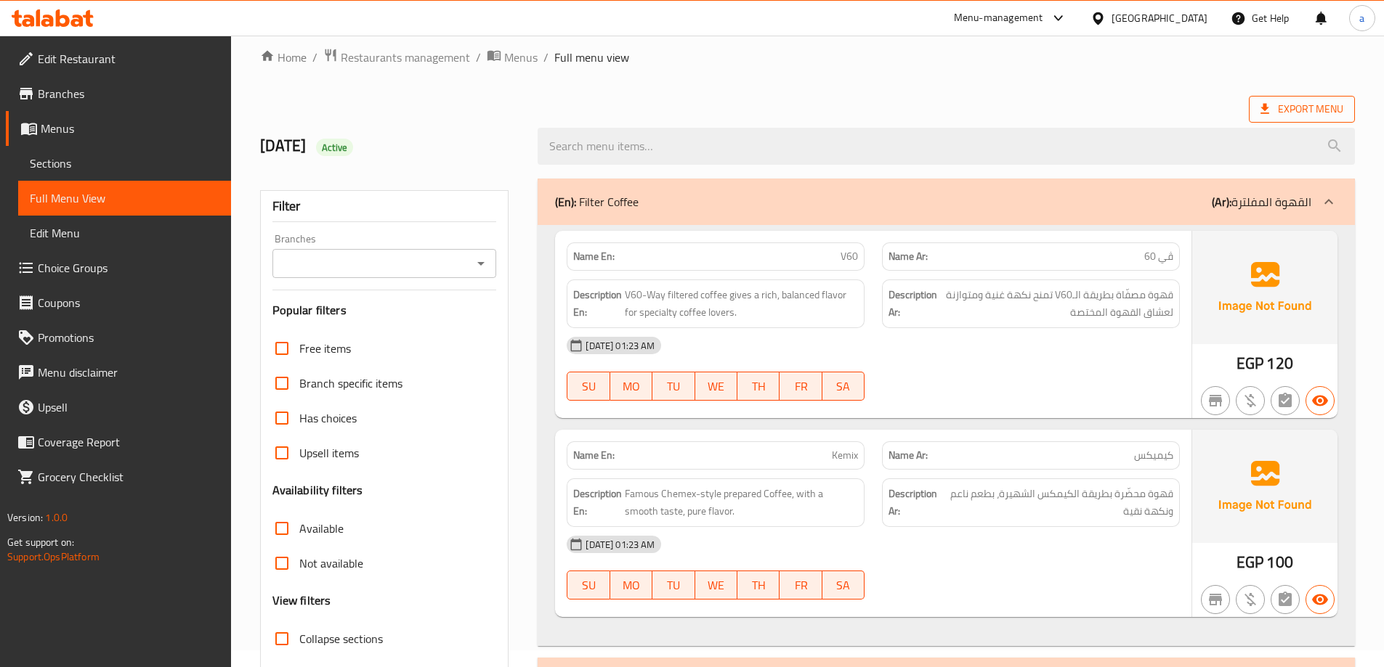
click at [1307, 117] on span "Export Menu" at bounding box center [1301, 109] width 83 height 18
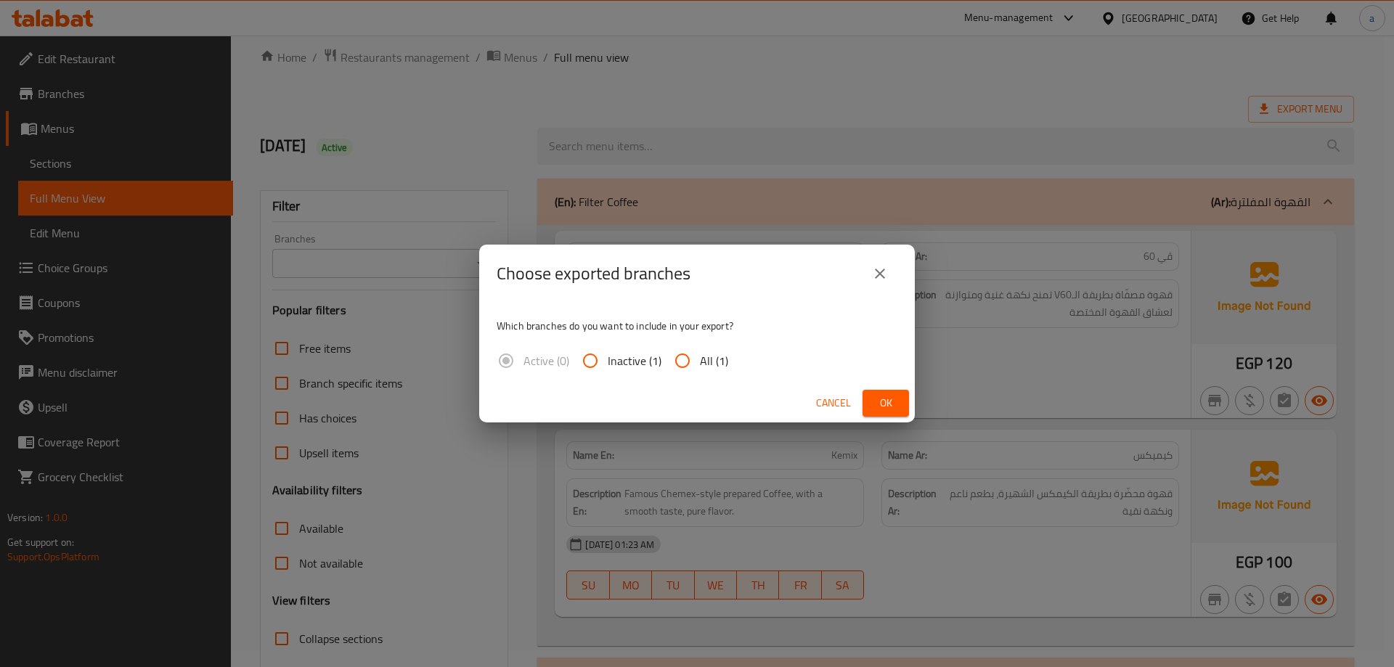
click at [670, 357] on input "All (1)" at bounding box center [682, 361] width 35 height 35
radio input "true"
click at [887, 421] on div "Cancel Ok" at bounding box center [697, 403] width 436 height 38
click at [891, 401] on span "Ok" at bounding box center [885, 403] width 23 height 18
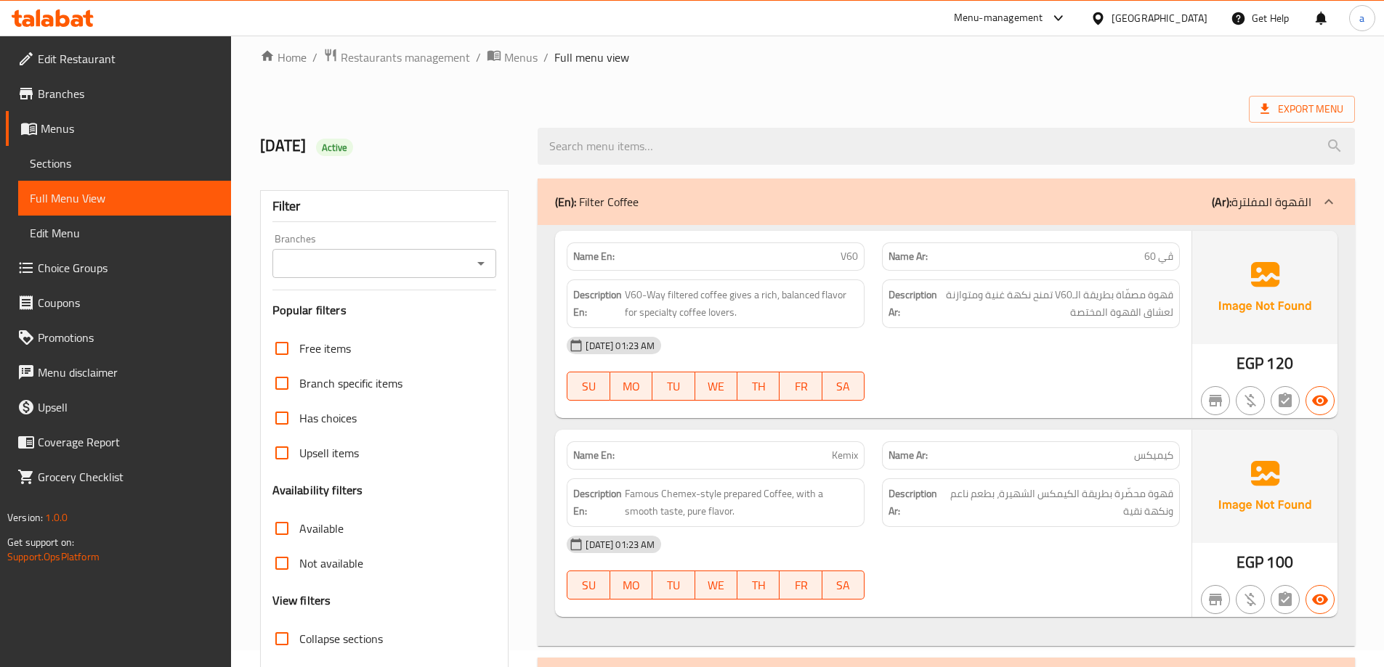
click at [59, 90] on span "Branches" at bounding box center [129, 93] width 182 height 17
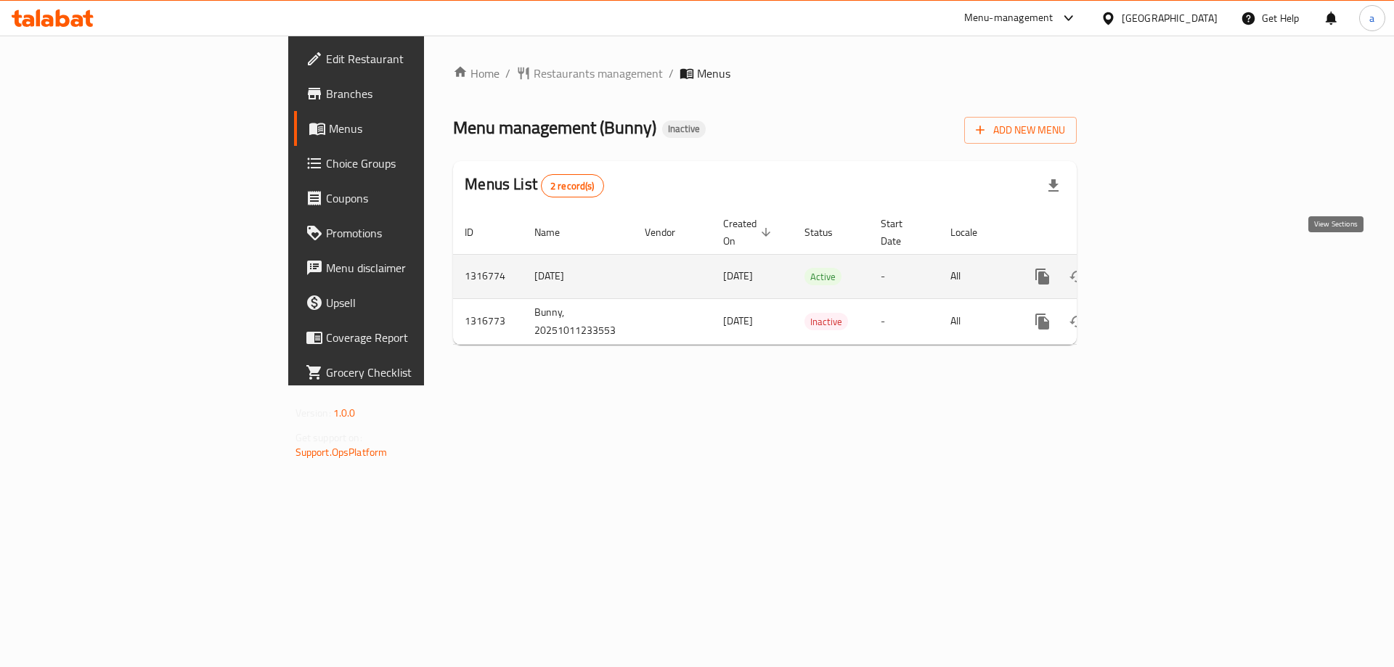
click at [1165, 276] on link "enhanced table" at bounding box center [1147, 276] width 35 height 35
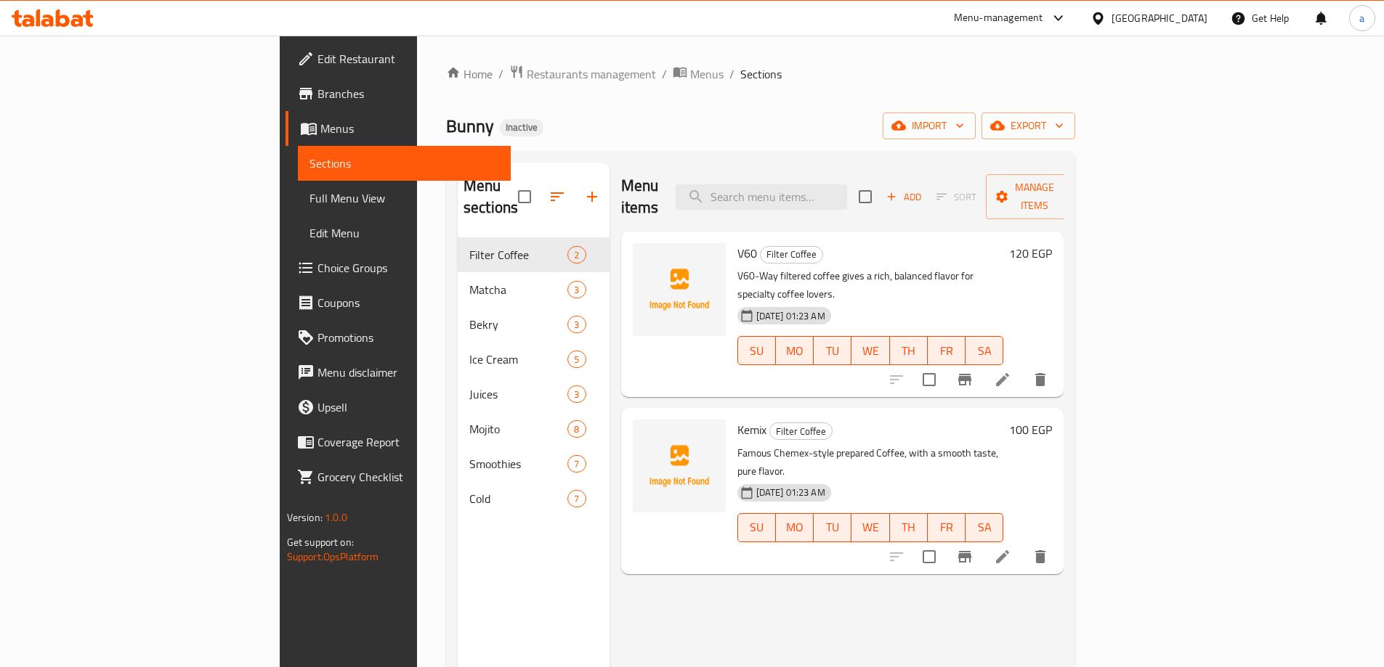
click at [309, 193] on span "Full Menu View" at bounding box center [404, 198] width 190 height 17
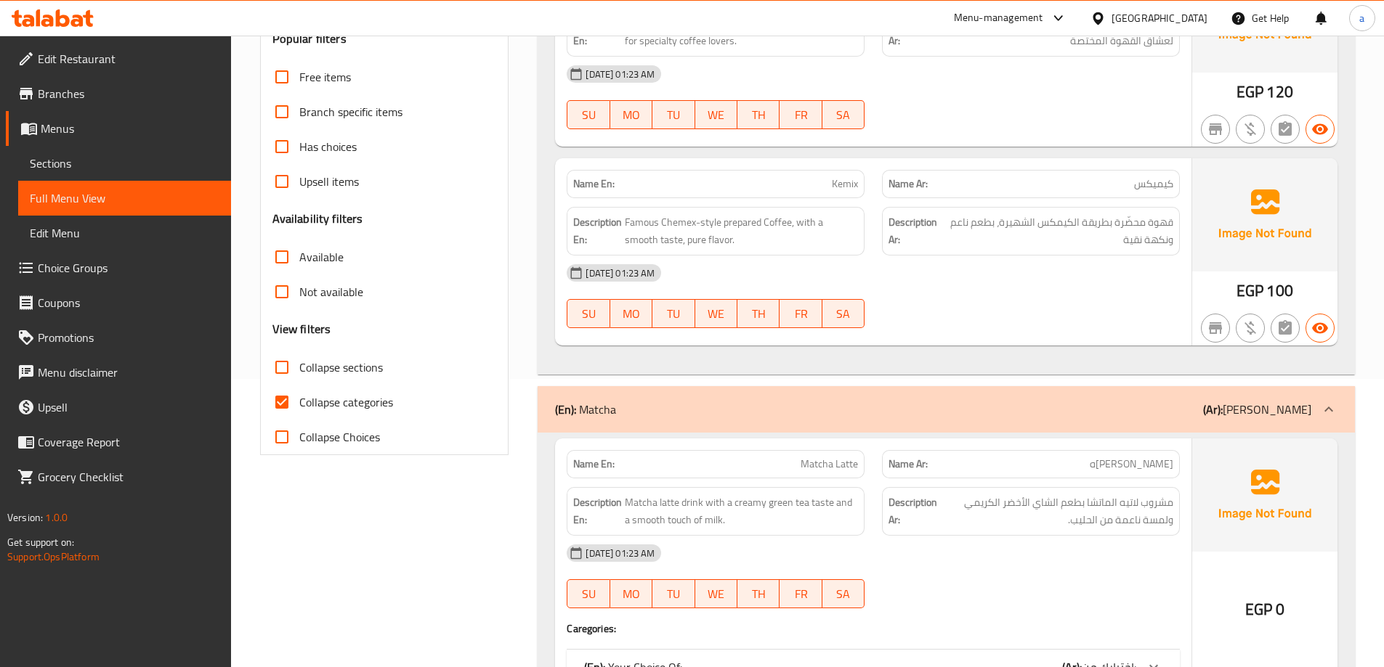
scroll to position [291, 0]
click at [340, 402] on span "Collapse categories" at bounding box center [346, 399] width 94 height 17
click at [299, 402] on input "Collapse categories" at bounding box center [281, 400] width 35 height 35
checkbox input "false"
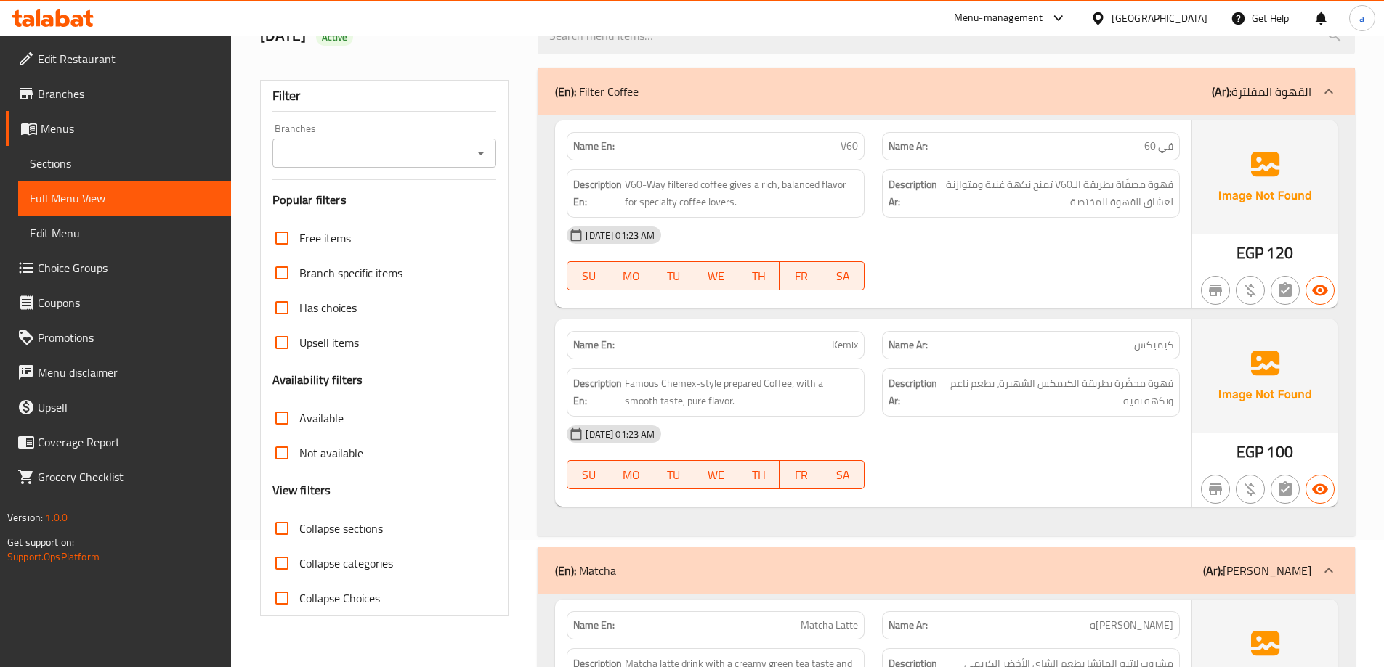
scroll to position [0, 0]
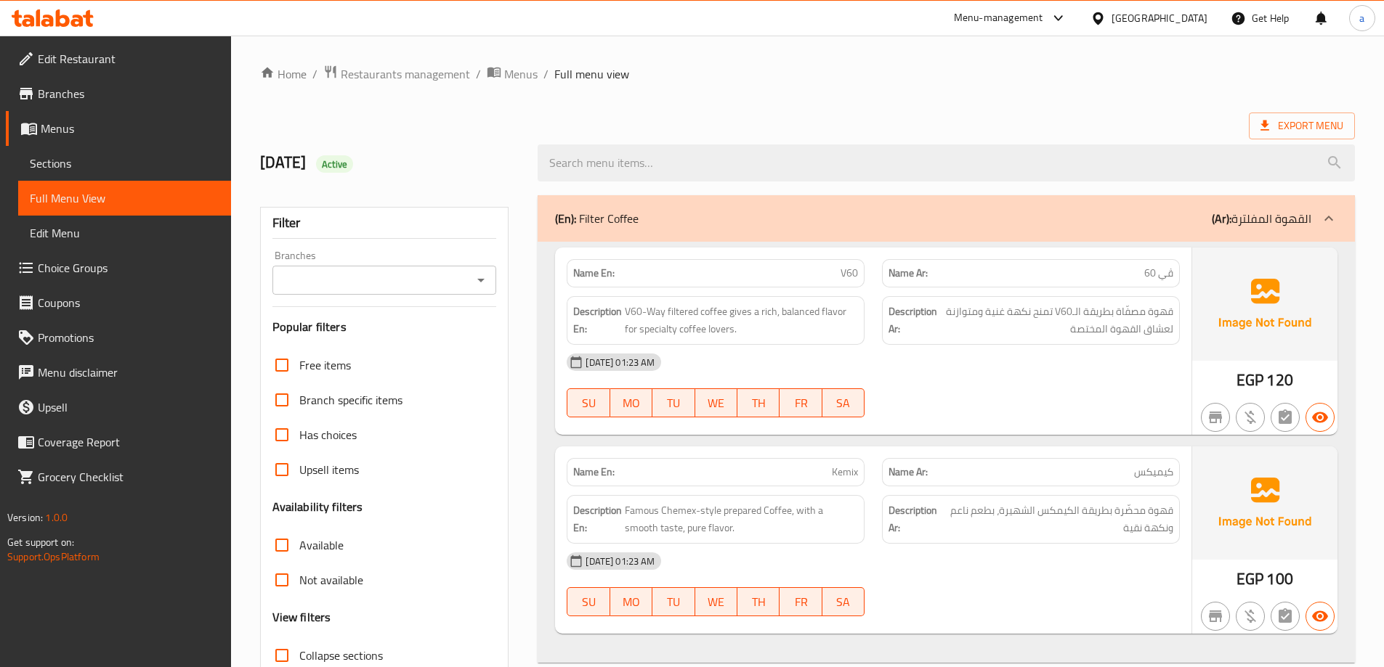
click at [914, 376] on div "[DATE] 01:23 AM" at bounding box center [873, 362] width 630 height 35
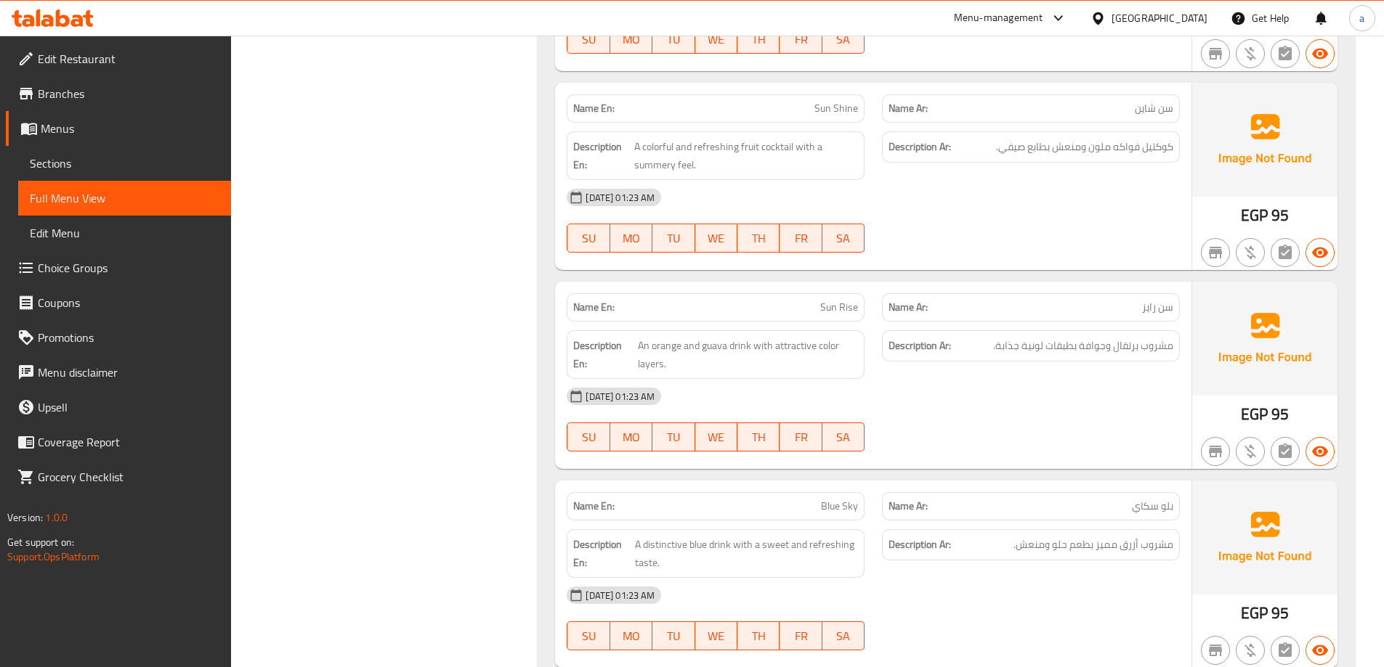
scroll to position [5156, 0]
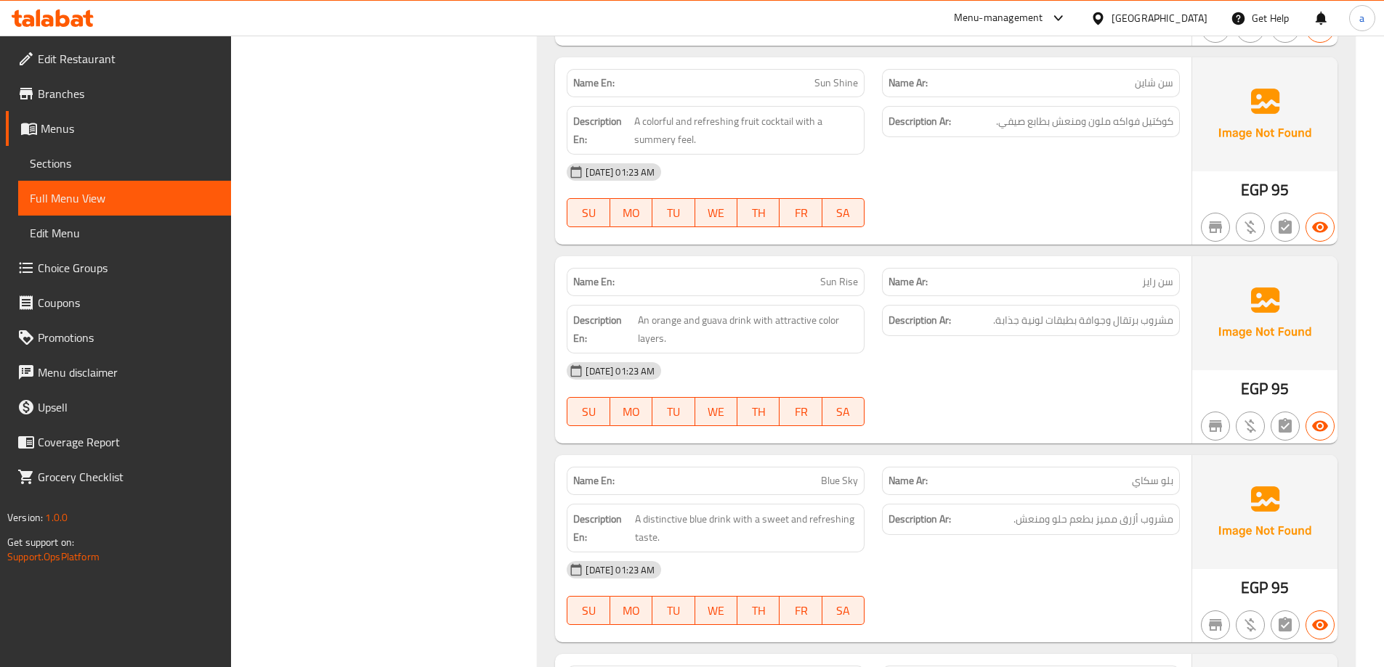
click at [812, 78] on p "Name En: Sun Shine" at bounding box center [715, 83] width 285 height 15
click at [813, 77] on p "Name En: Sun Shine" at bounding box center [715, 83] width 285 height 15
copy span "Sun Shine"
click at [964, 167] on div "[DATE] 01:23 AM" at bounding box center [873, 172] width 630 height 35
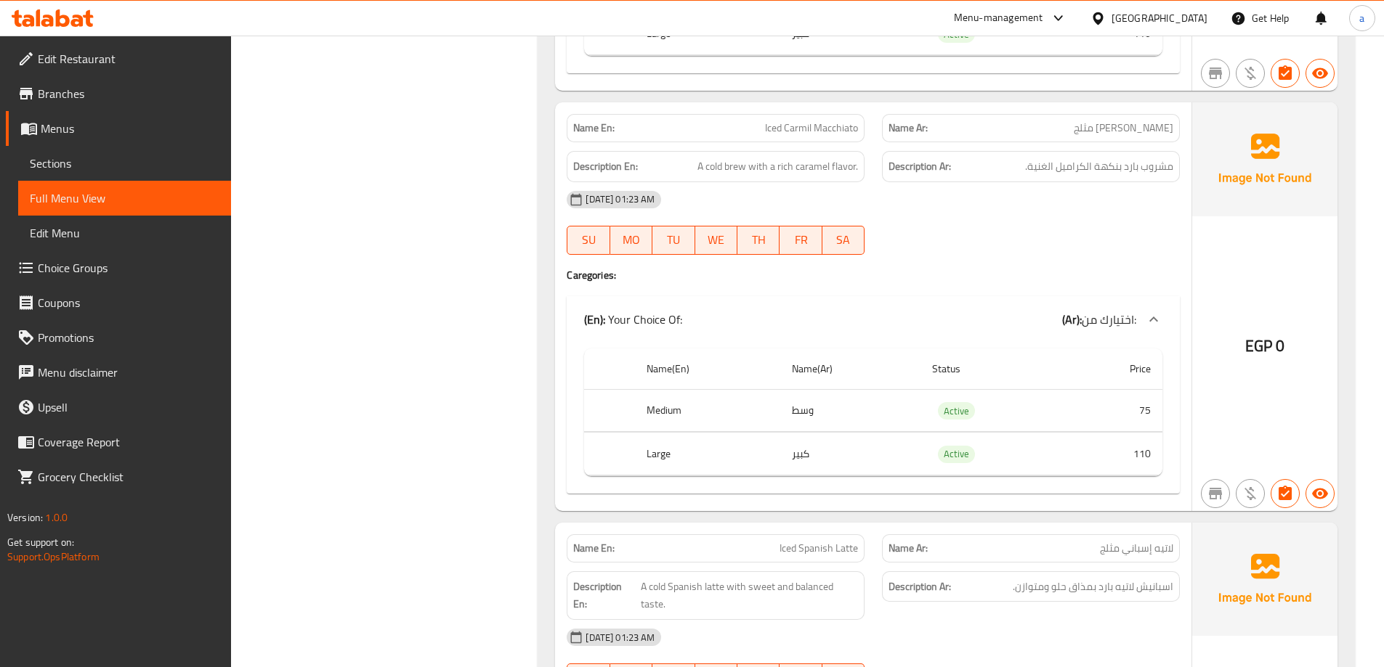
scroll to position [10022, 0]
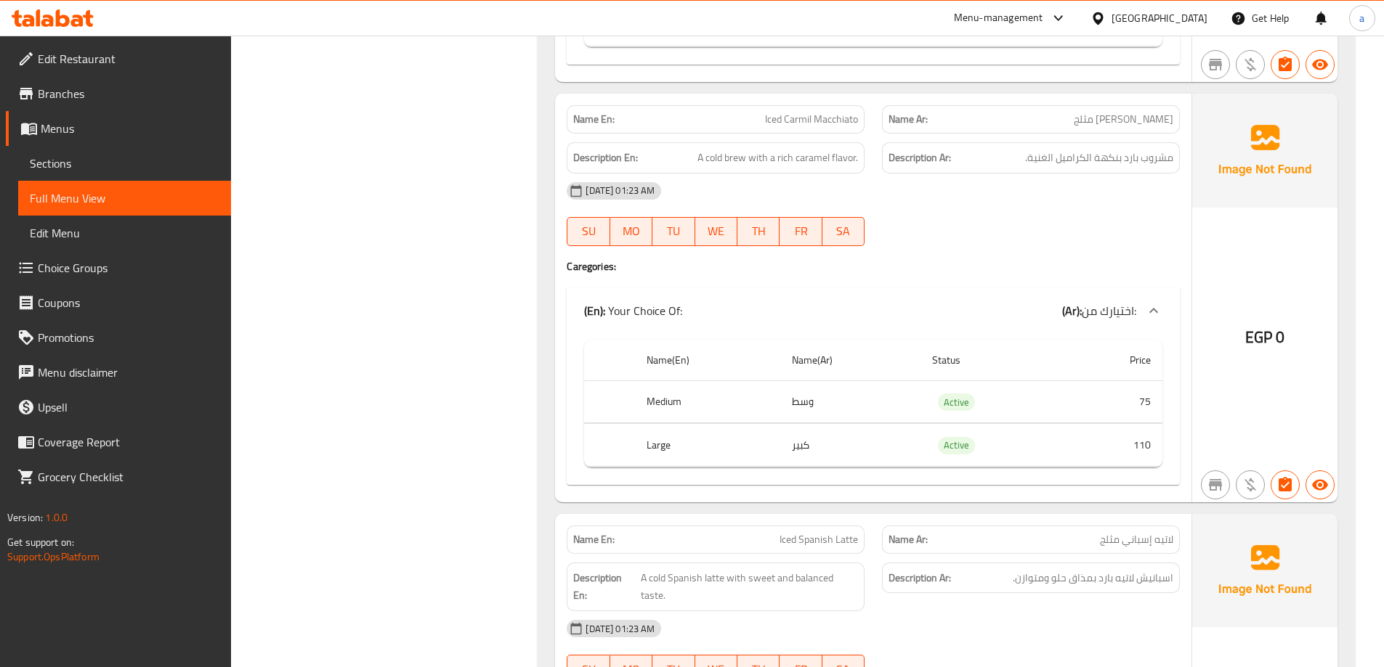
click at [1132, 116] on span "[PERSON_NAME] مثلج" at bounding box center [1122, 119] width 99 height 15
click at [1150, 213] on div "12-10-2025 01:23 AM SU MO TU WE TH FR SA" at bounding box center [873, 214] width 630 height 81
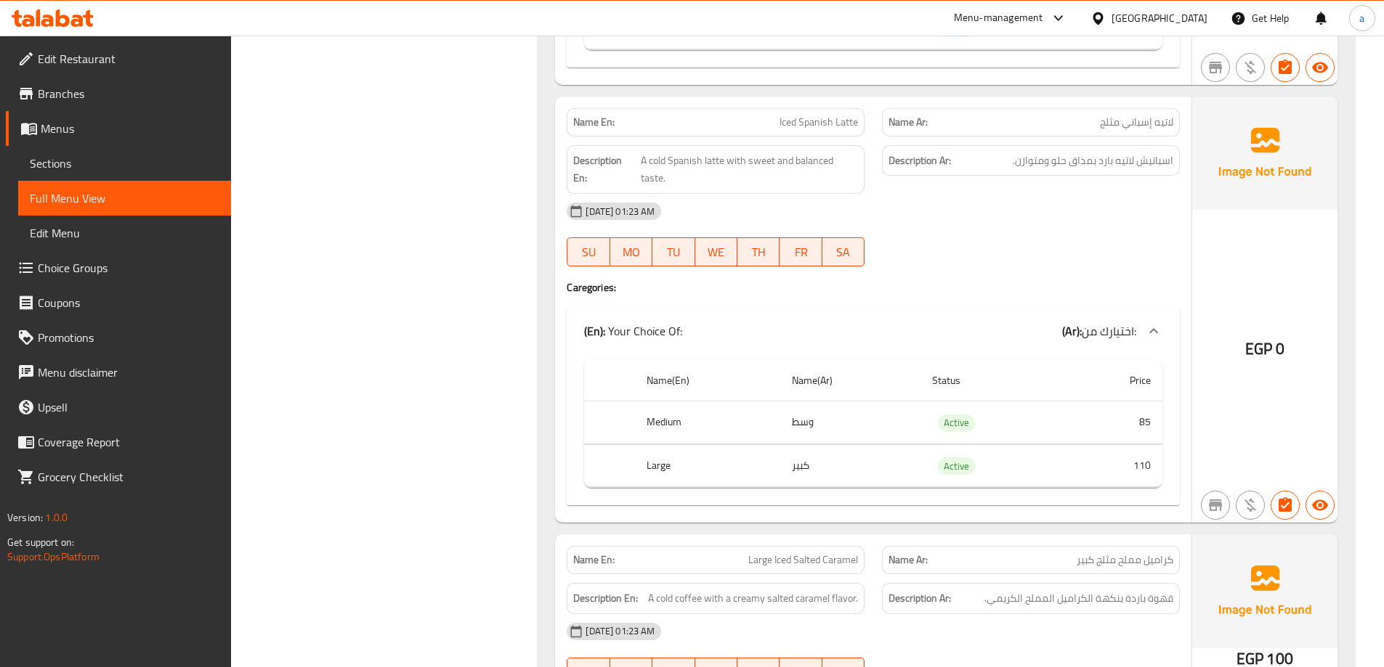
scroll to position [10536, 0]
